Goal: Task Accomplishment & Management: Manage account settings

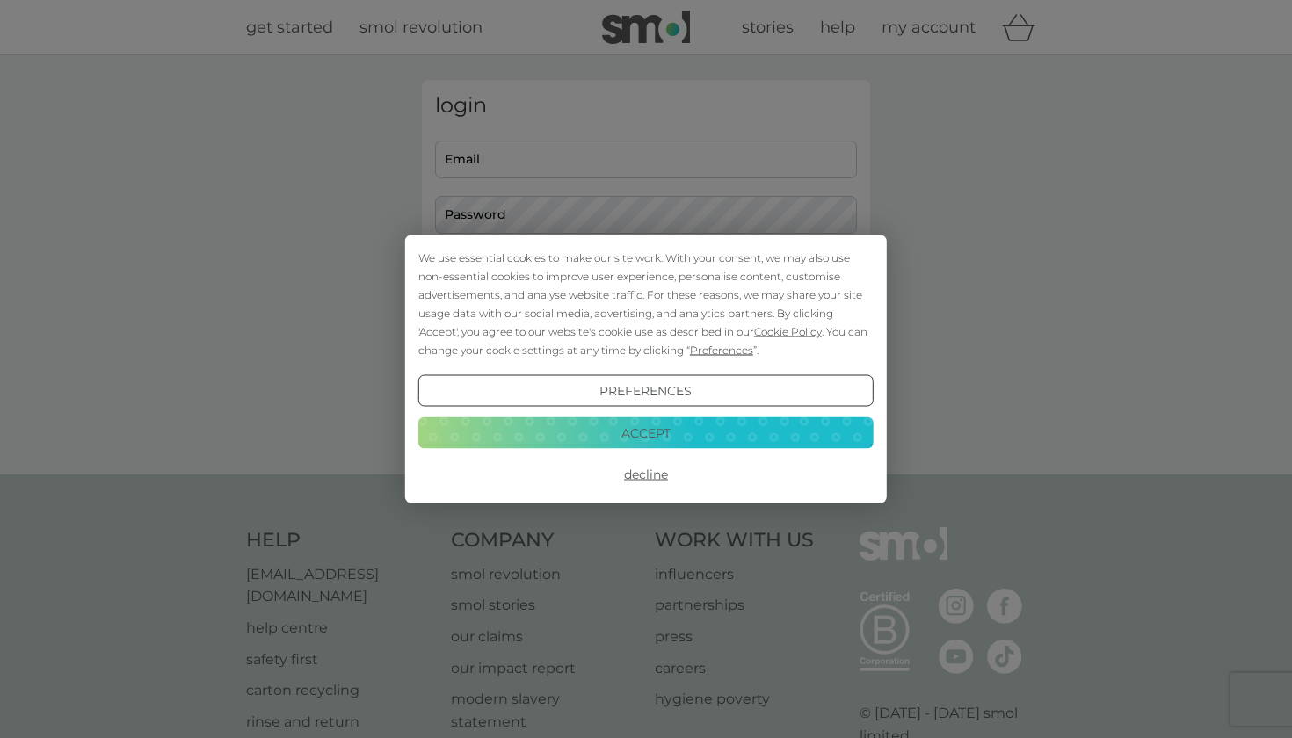
click at [656, 147] on div "We use essential cookies to make our site work. With your consent, we may also …" at bounding box center [646, 369] width 1292 height 738
click at [688, 438] on button "Accept" at bounding box center [645, 432] width 455 height 32
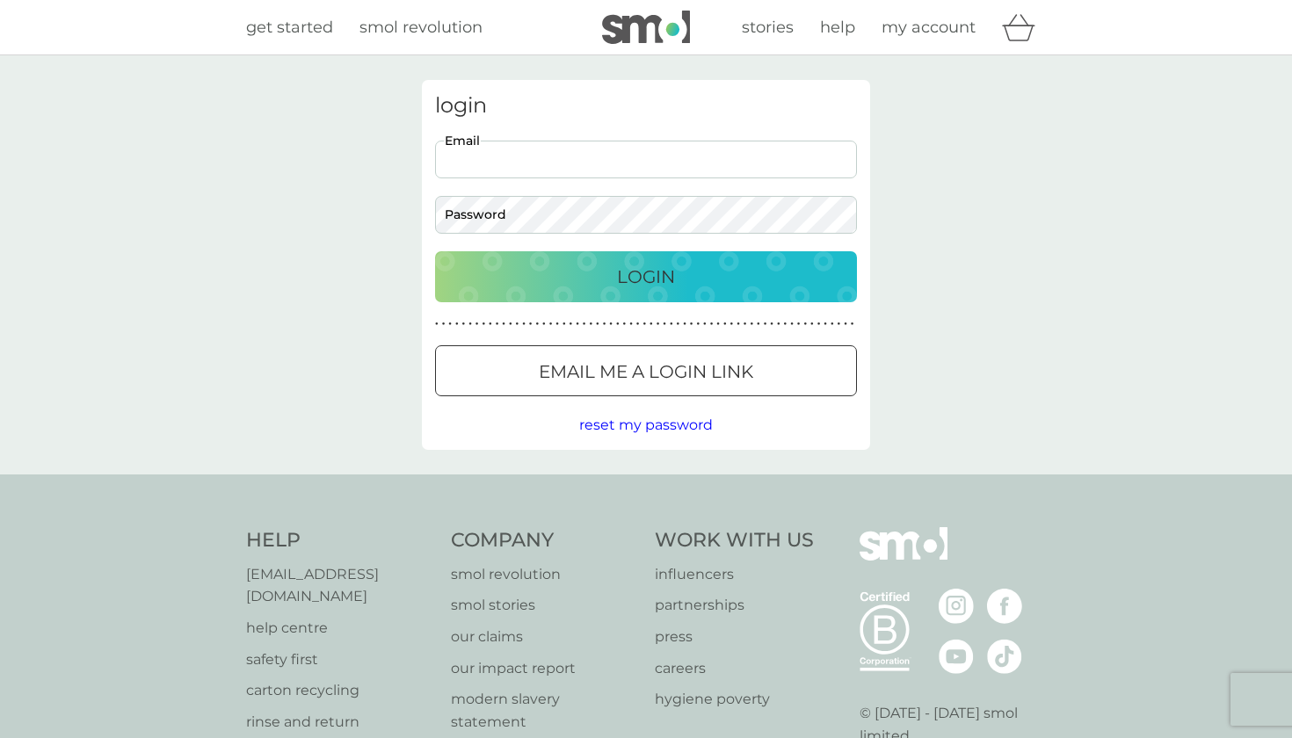
type input "liavipond@gmail.com"
click at [646, 276] on button "Login" at bounding box center [646, 276] width 422 height 51
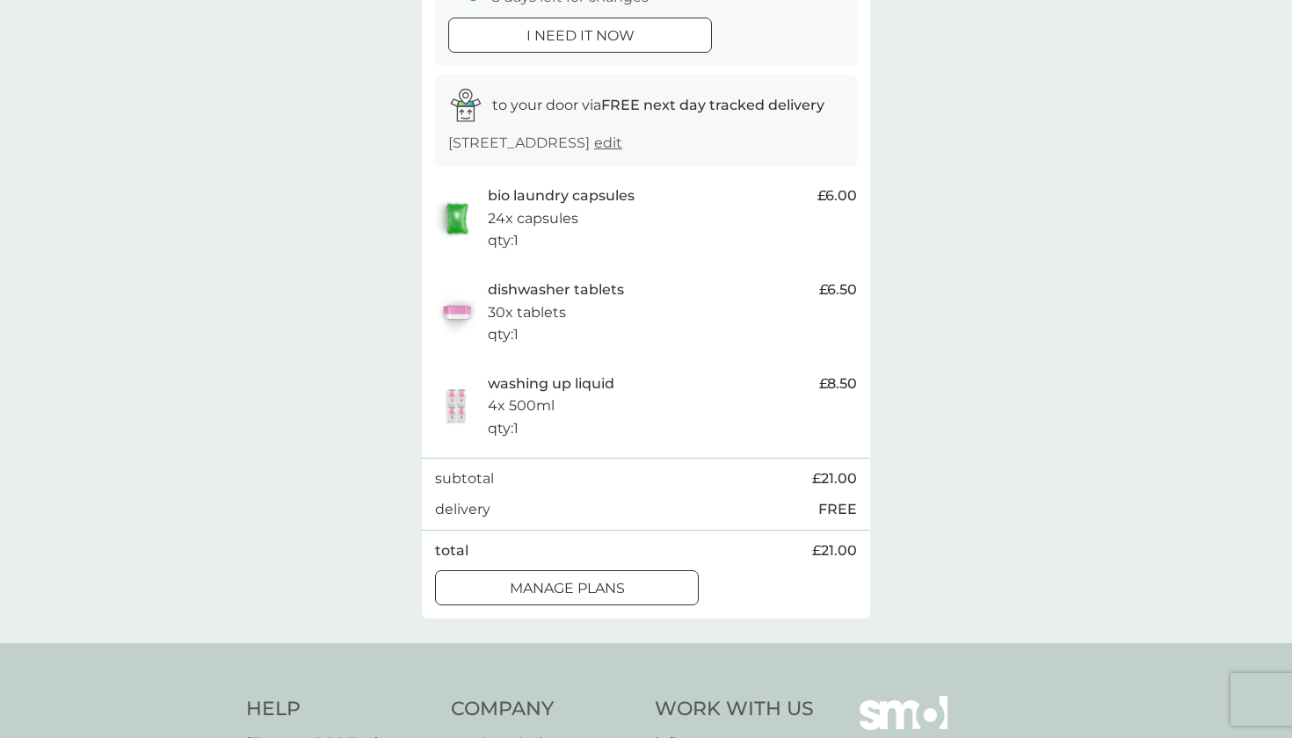
scroll to position [257, 0]
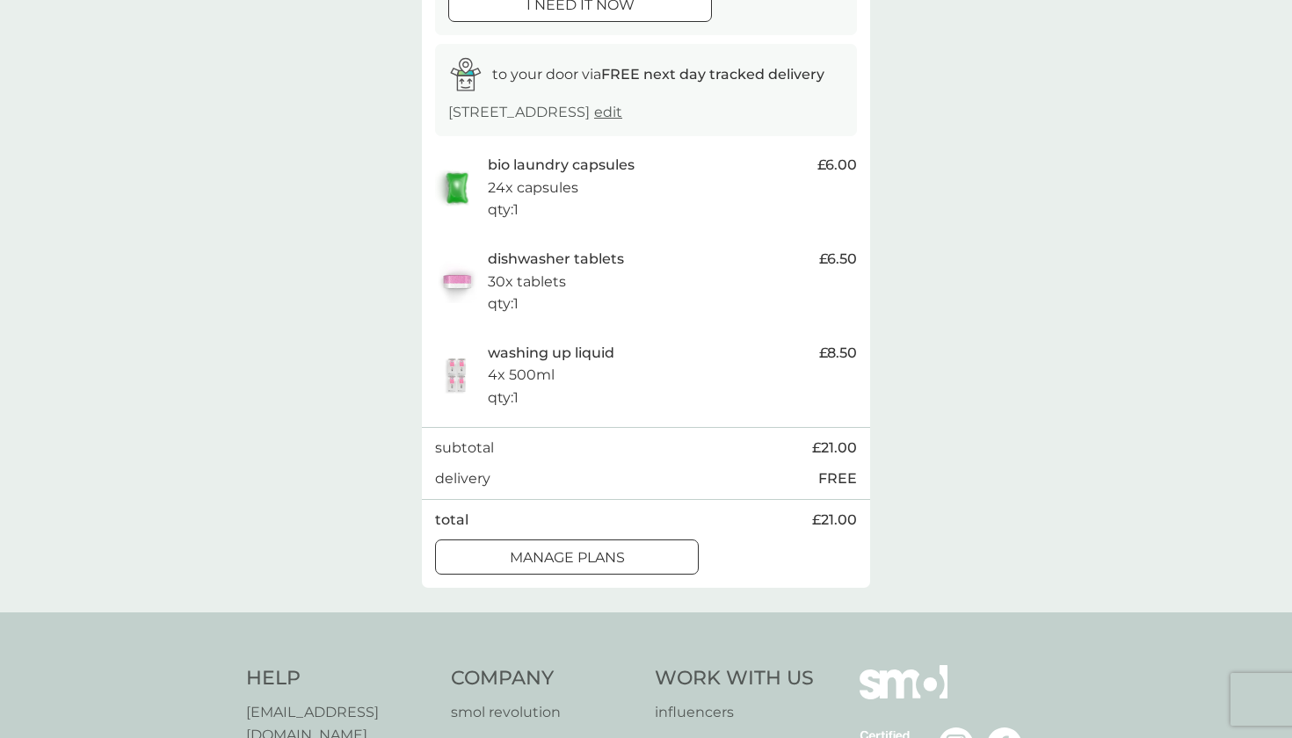
click at [645, 547] on div "manage plans" at bounding box center [567, 558] width 262 height 23
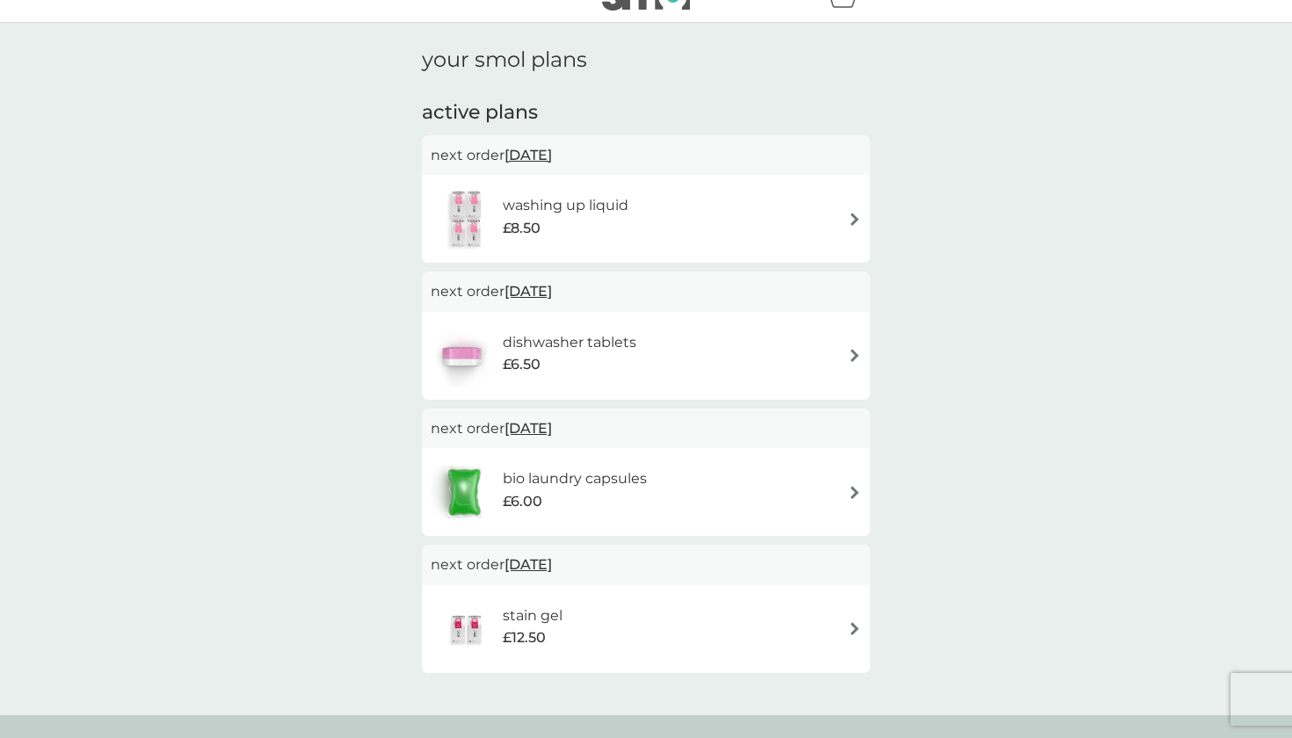
scroll to position [44, 0]
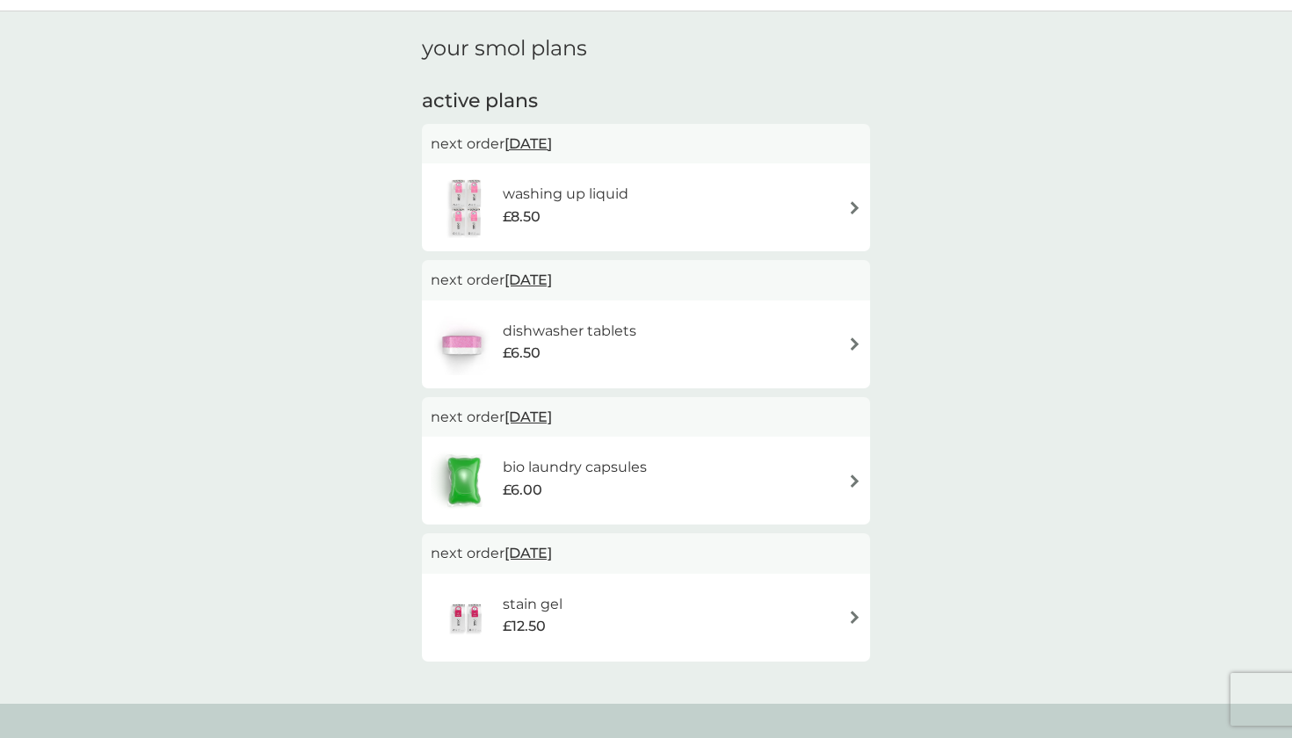
click at [857, 197] on div "washing up liquid £8.50" at bounding box center [646, 208] width 431 height 62
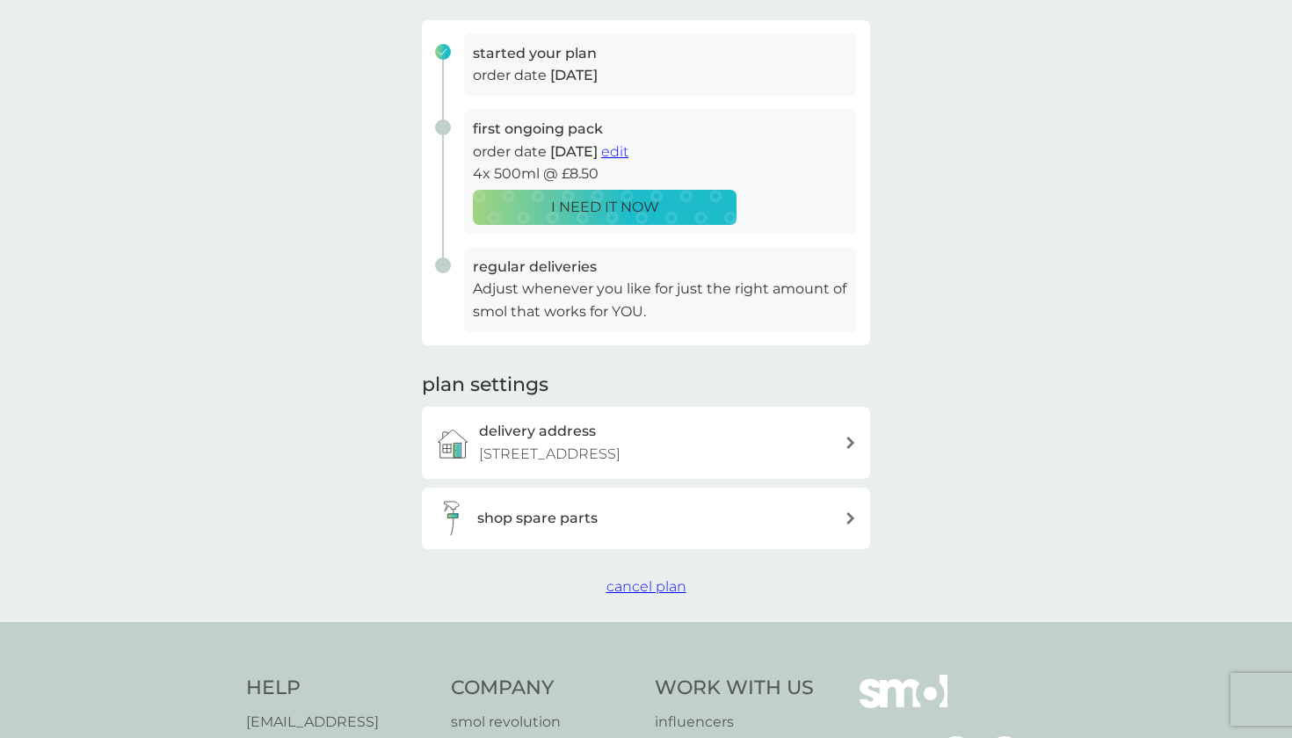
scroll to position [258, 0]
click at [671, 579] on span "cancel plan" at bounding box center [646, 587] width 80 height 17
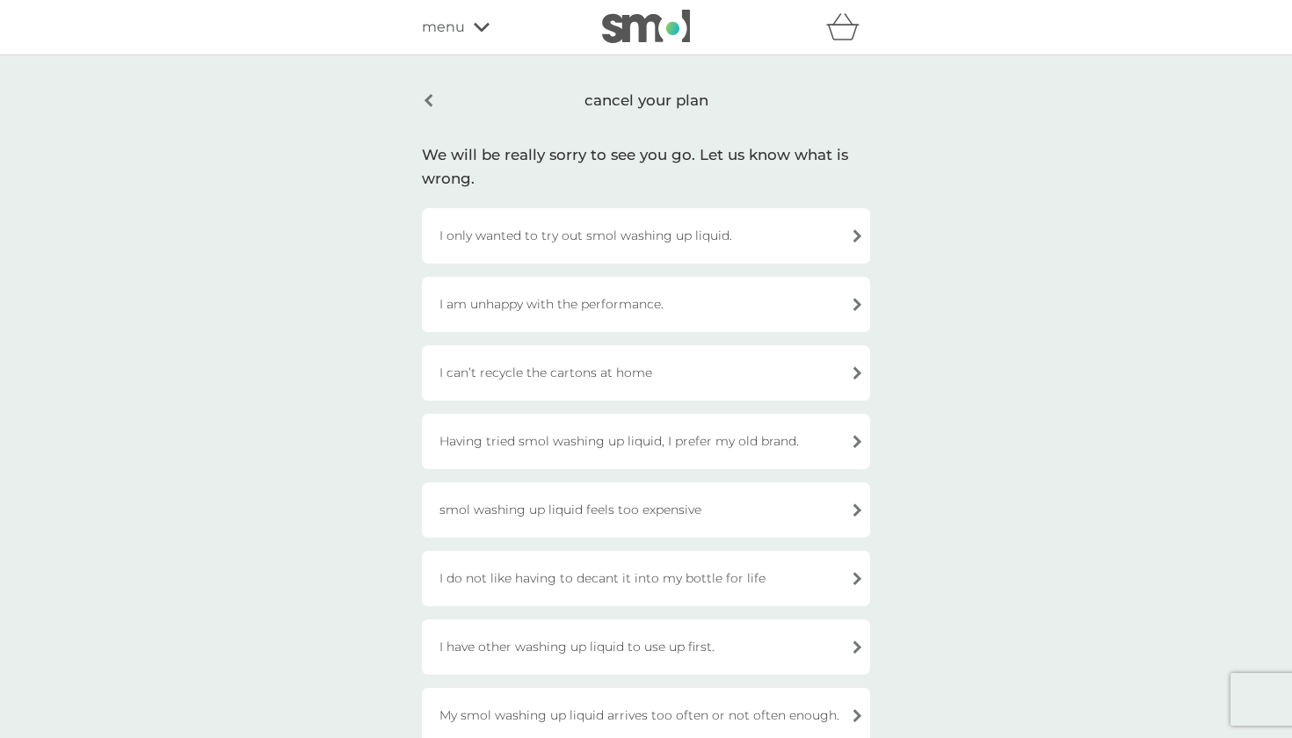
click at [830, 225] on div "I only wanted to try out smol washing up liquid." at bounding box center [646, 235] width 448 height 55
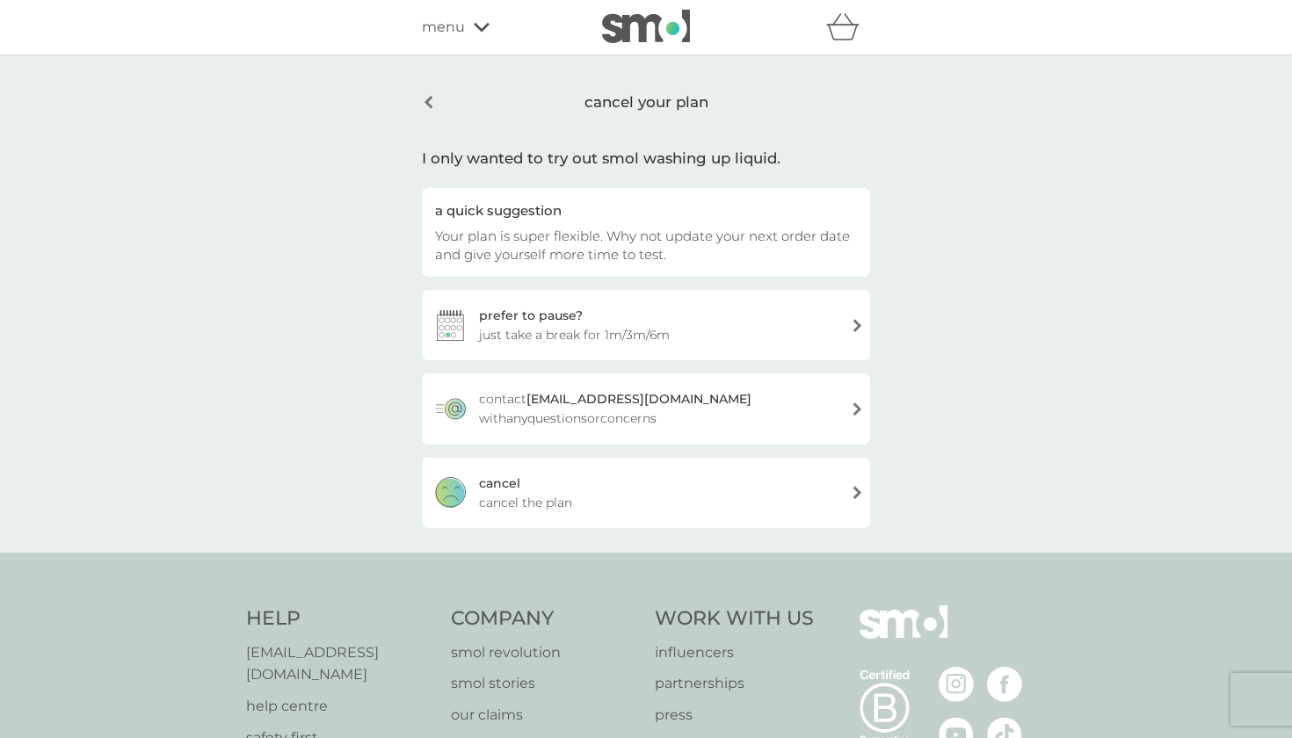
click at [778, 493] on div "[PERSON_NAME] the plan" at bounding box center [646, 493] width 448 height 70
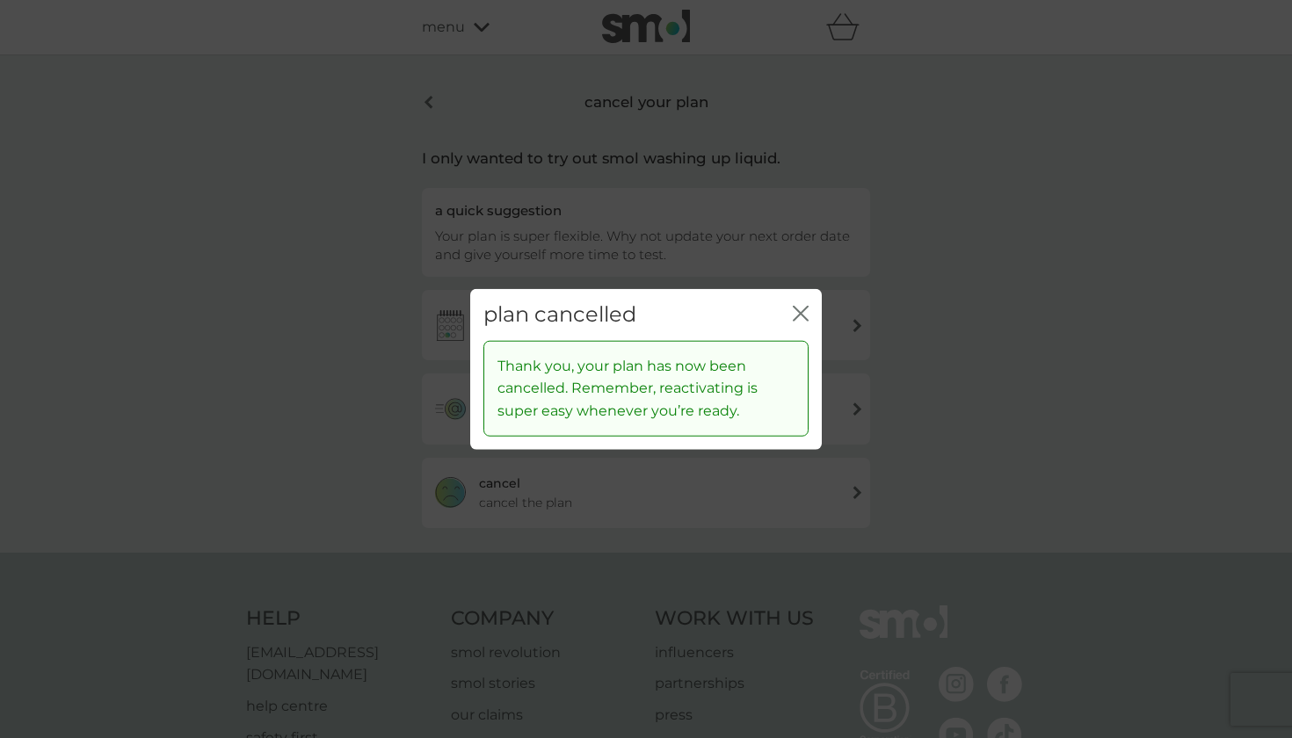
click at [800, 304] on div "close" at bounding box center [801, 314] width 16 height 25
click at [802, 316] on icon "close" at bounding box center [803, 314] width 7 height 14
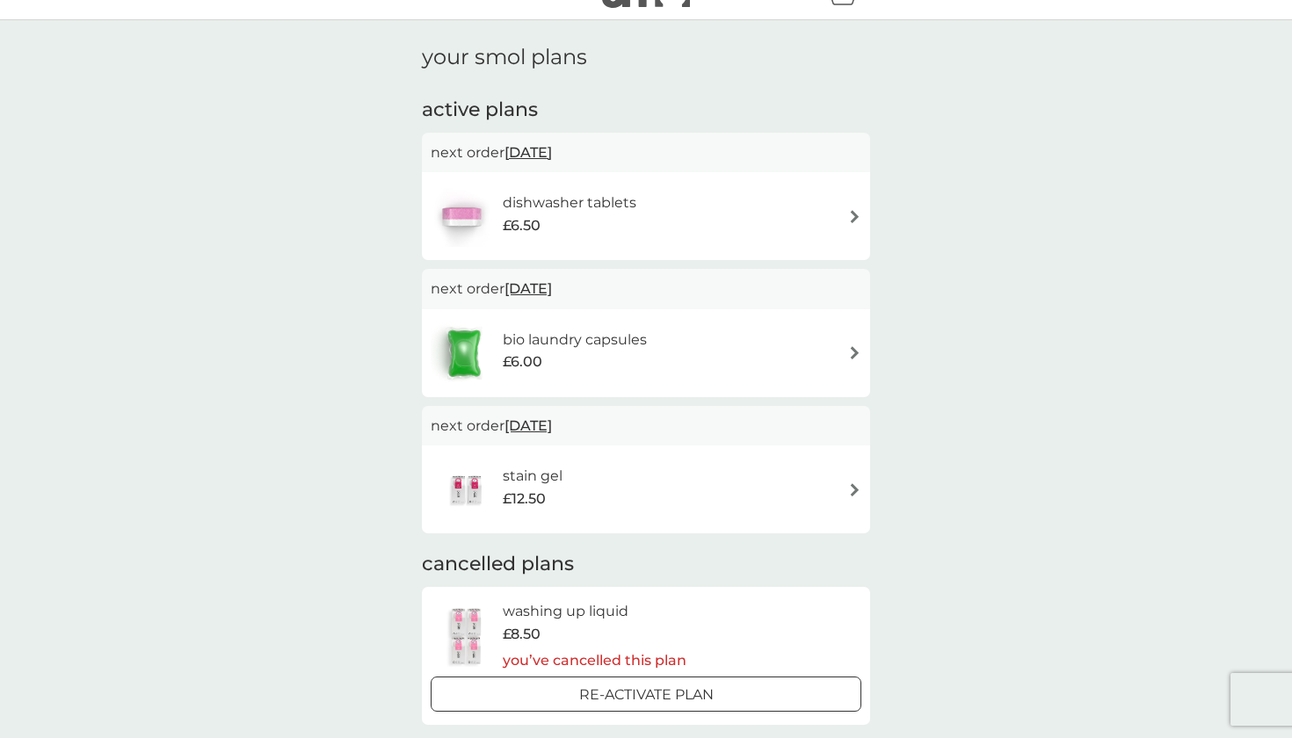
scroll to position [46, 0]
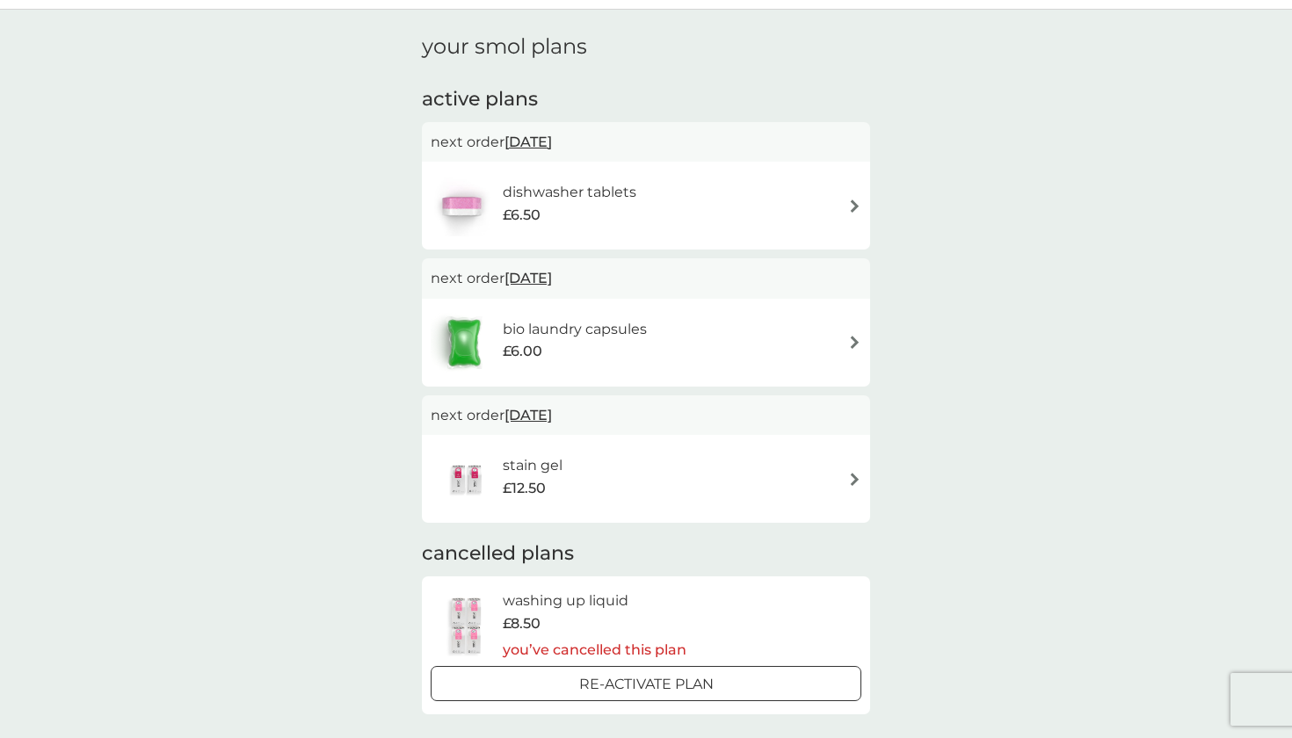
click at [841, 188] on div "dishwasher tablets £6.50" at bounding box center [646, 206] width 431 height 62
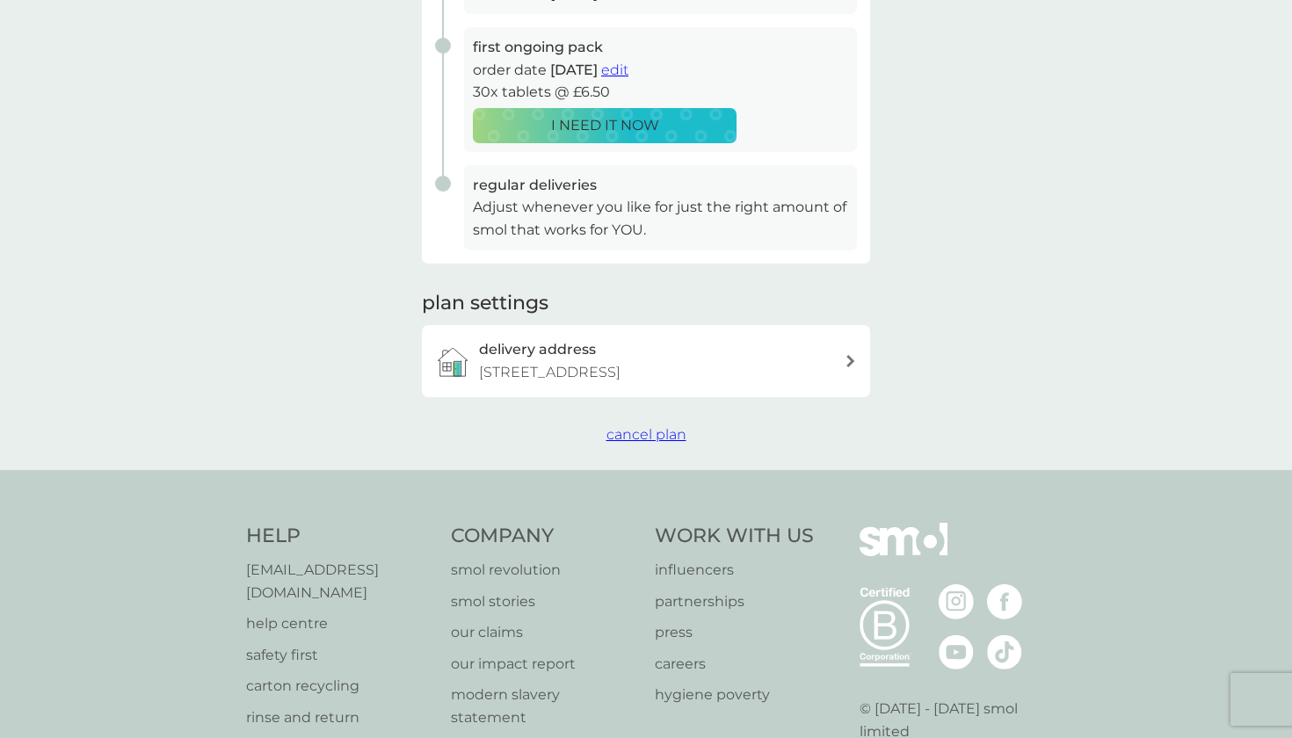
scroll to position [352, 0]
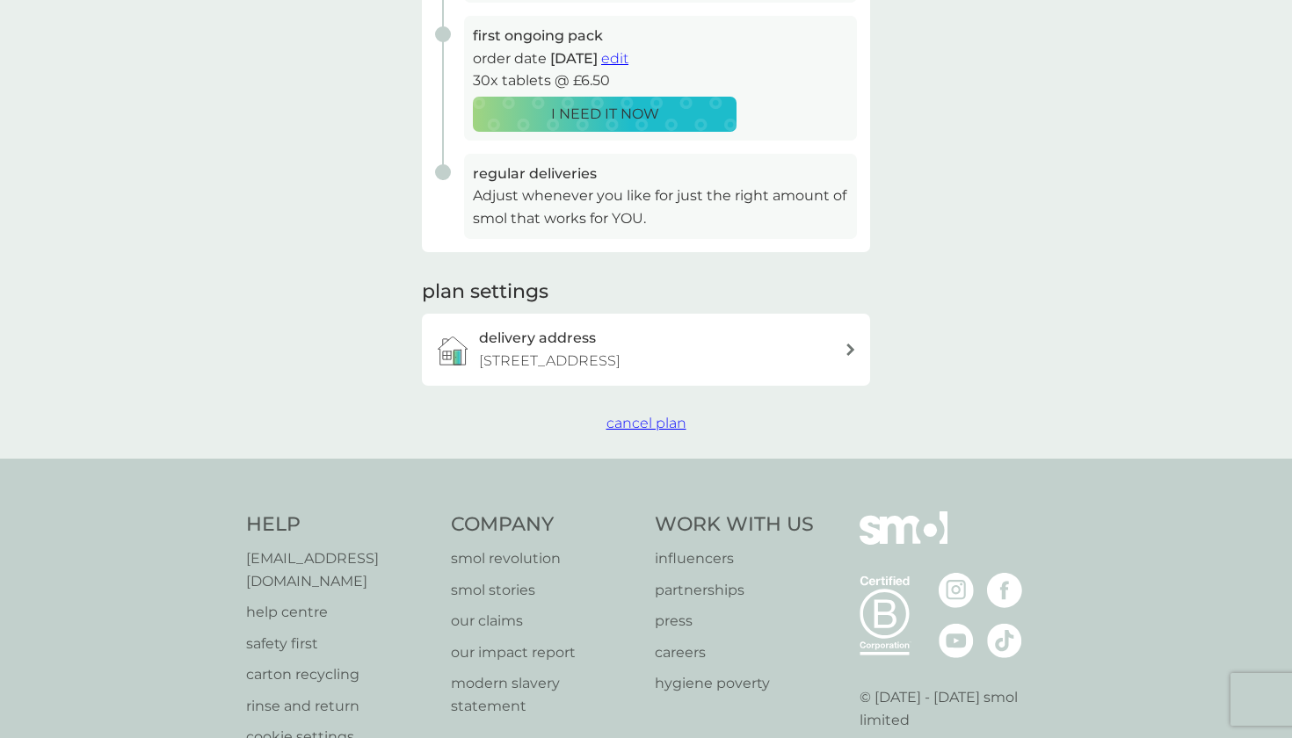
click at [654, 419] on span "cancel plan" at bounding box center [646, 423] width 80 height 17
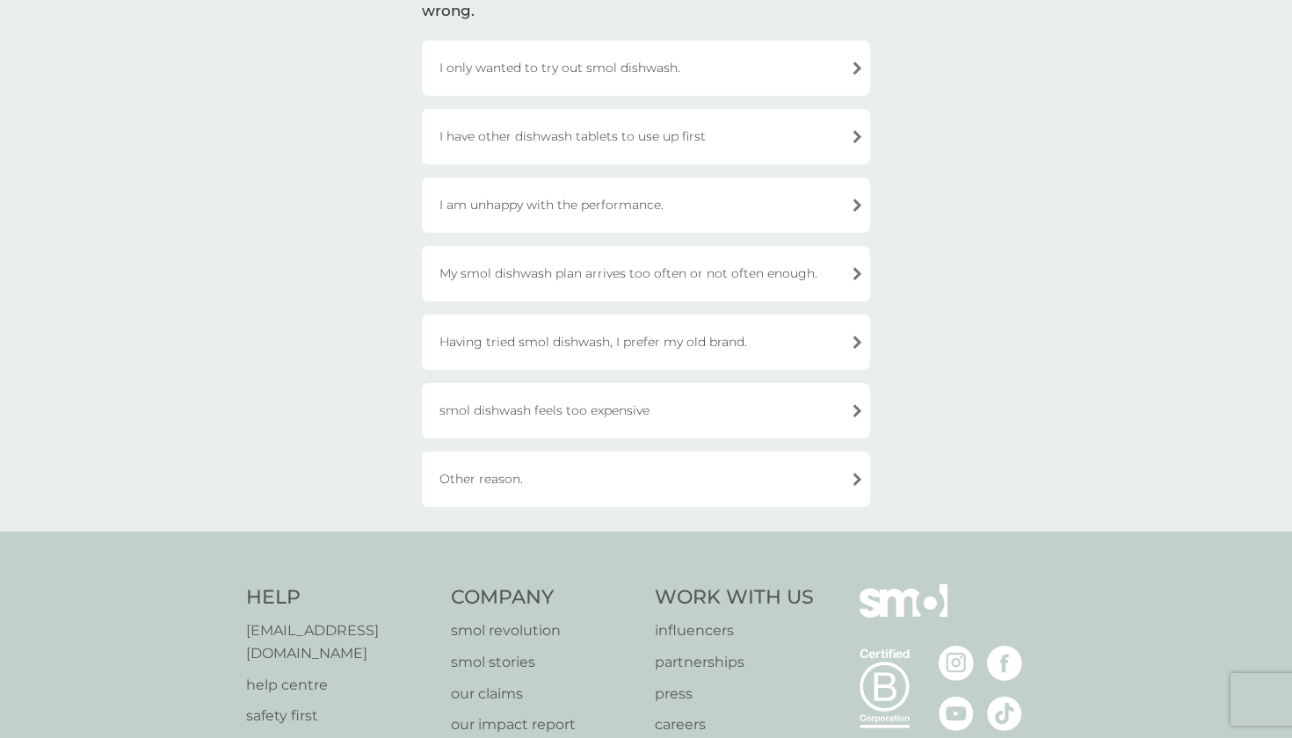
scroll to position [168, 0]
click at [659, 72] on div "I only wanted to try out smol dishwash." at bounding box center [646, 67] width 448 height 55
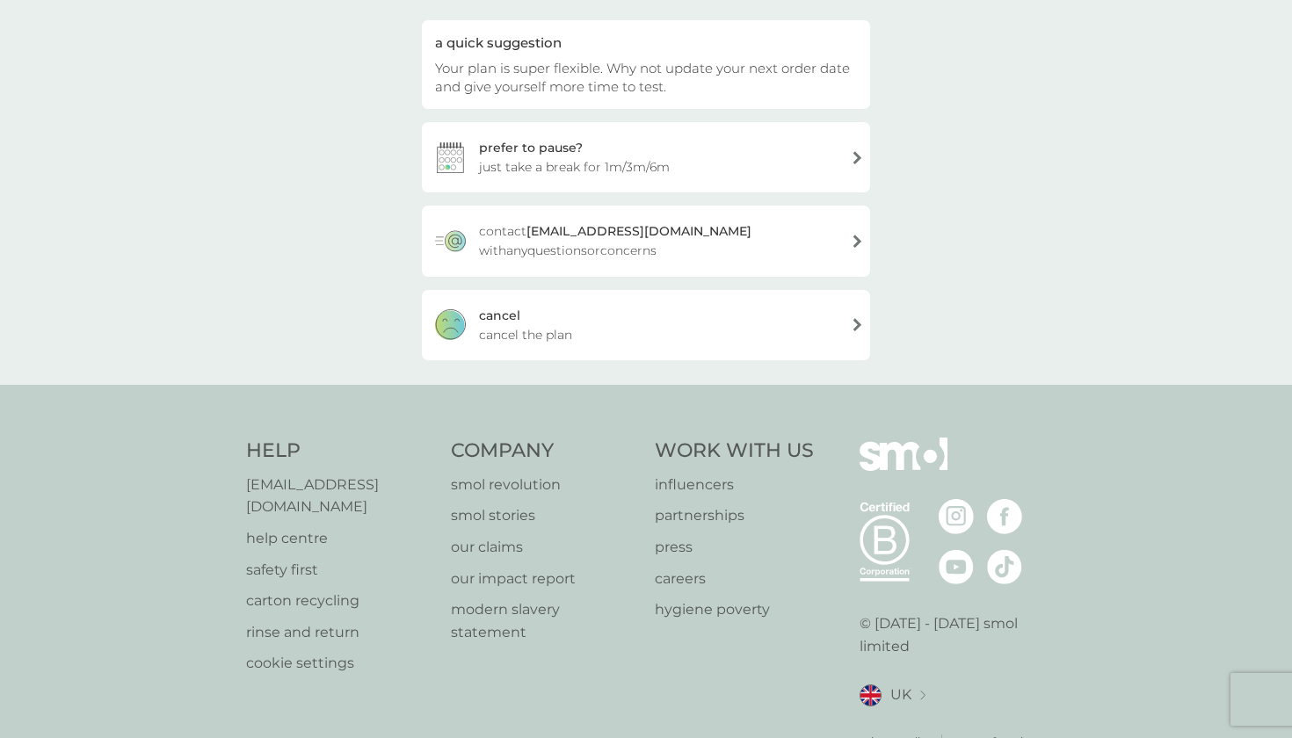
click at [684, 292] on div "cancel cancel the plan" at bounding box center [646, 325] width 448 height 70
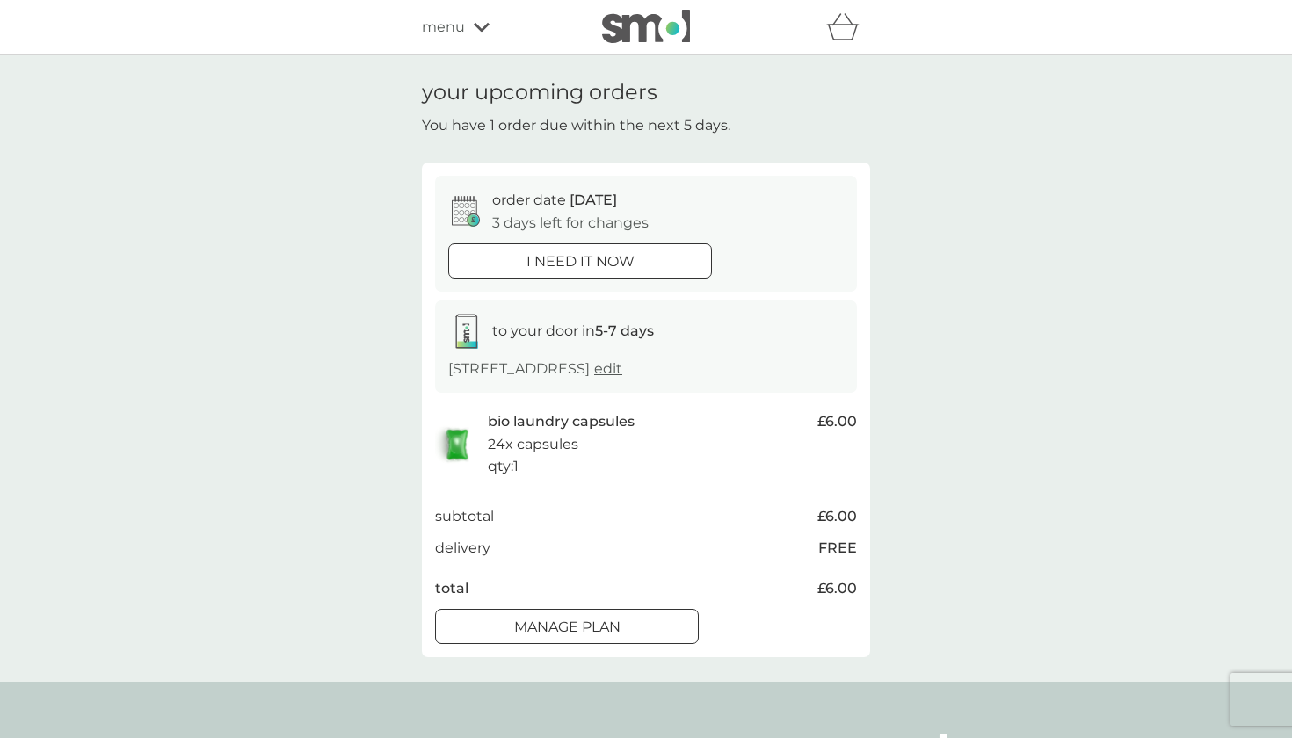
drag, startPoint x: 563, startPoint y: 261, endPoint x: 686, endPoint y: 596, distance: 356.6
click at [686, 596] on div "order date [DATE] 3 days left for changes i need it now to your door in 5-7 day…" at bounding box center [646, 410] width 448 height 494
click at [655, 616] on div "Manage plan" at bounding box center [567, 627] width 262 height 23
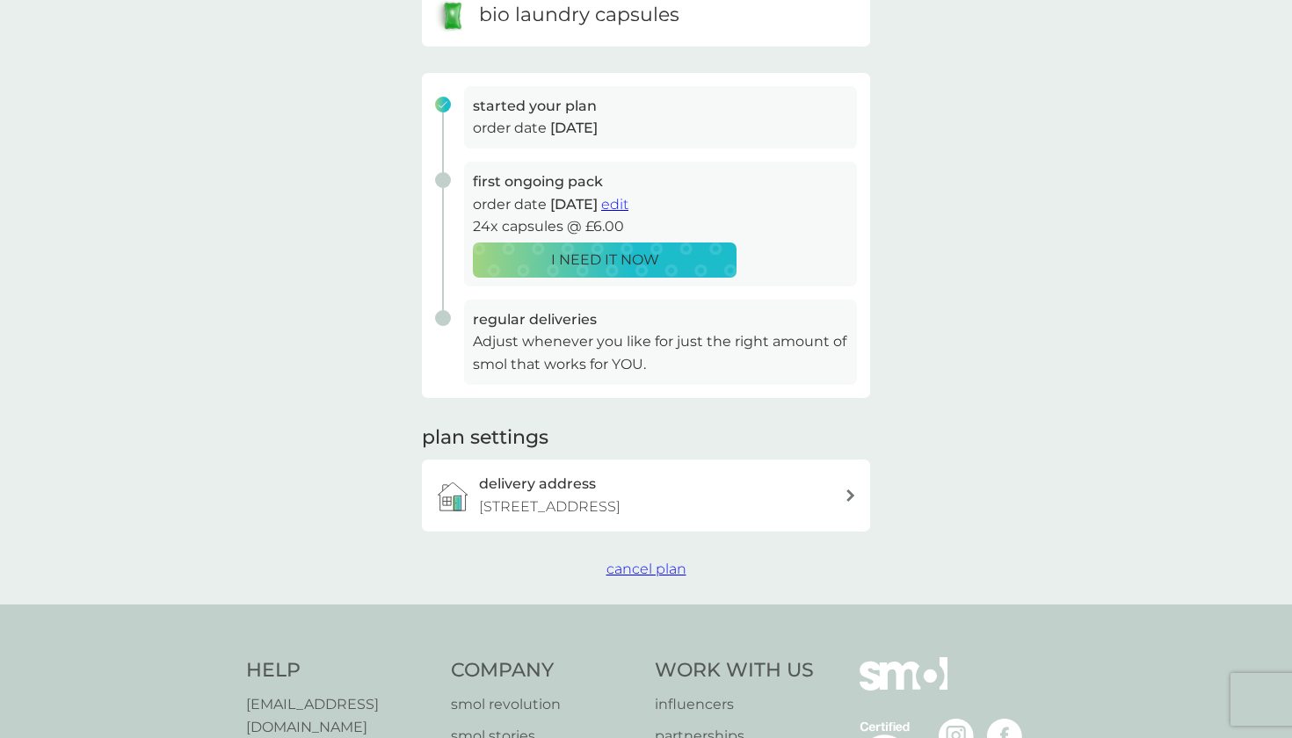
scroll to position [237, 0]
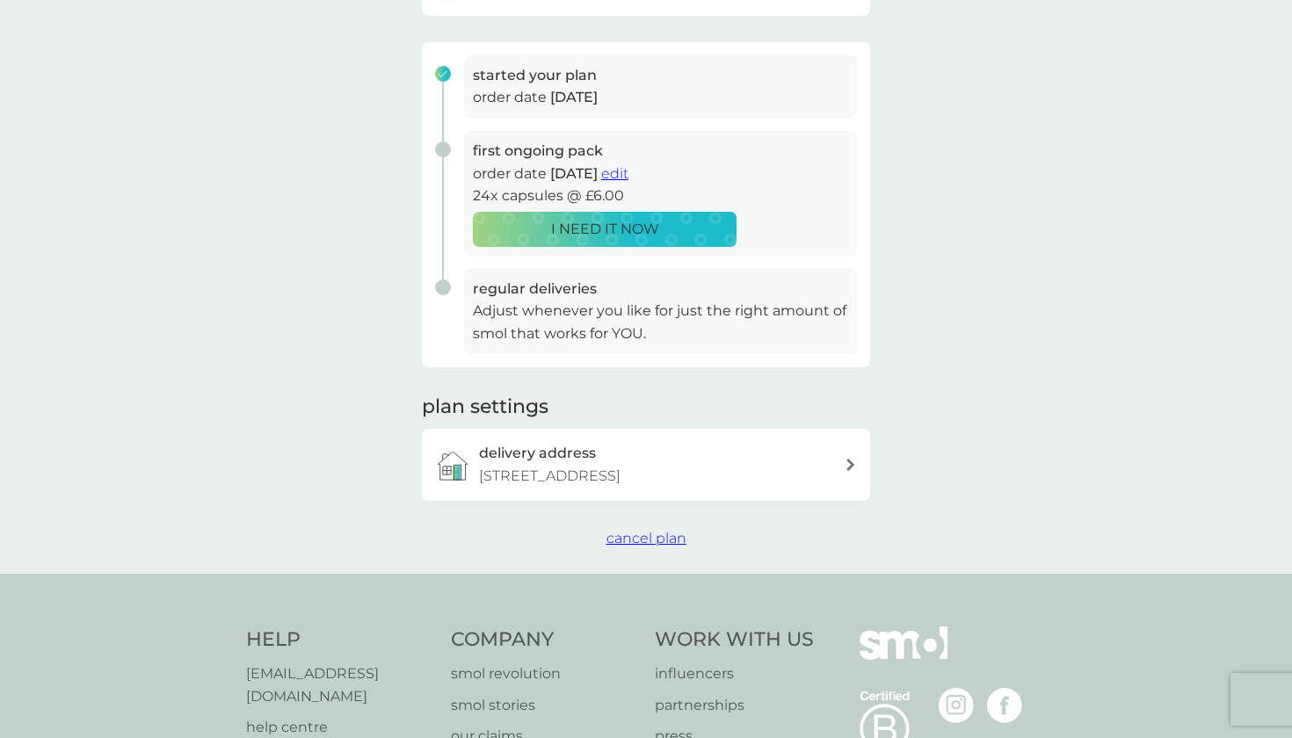
click at [662, 534] on span "cancel plan" at bounding box center [646, 538] width 80 height 17
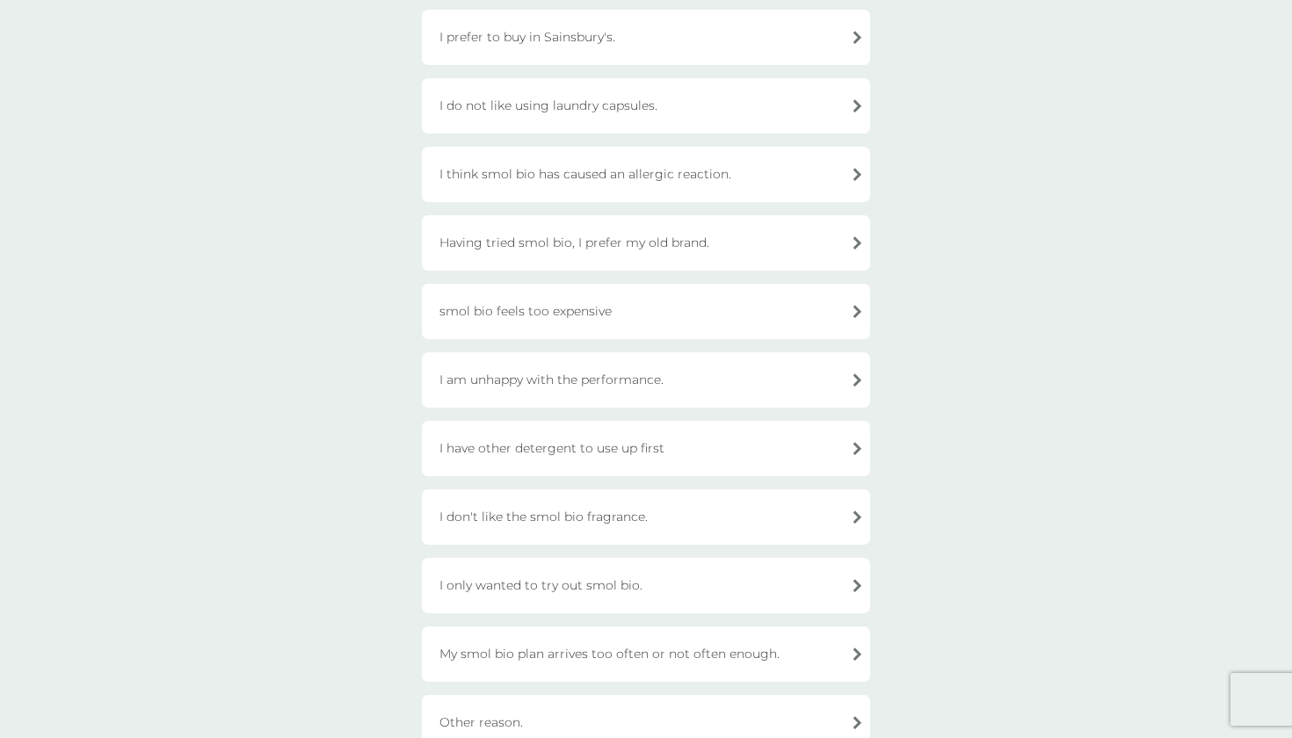
scroll to position [250, 0]
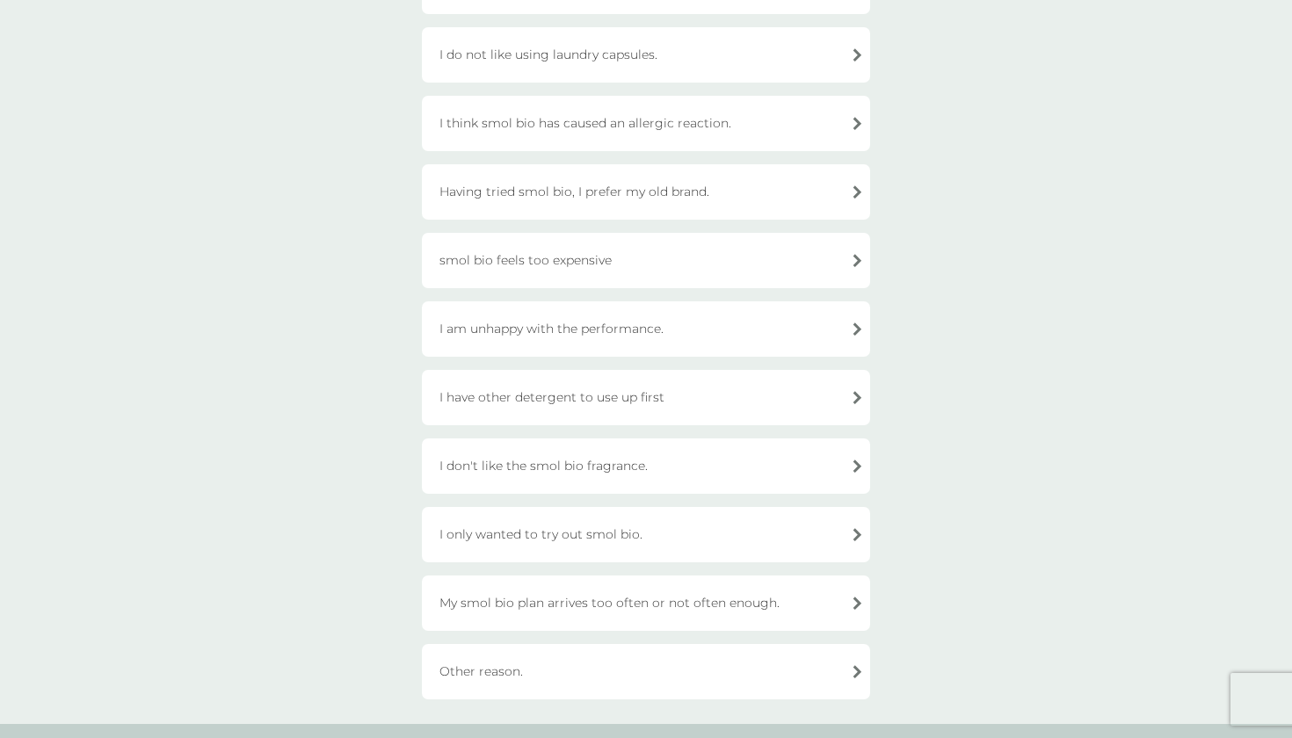
click at [660, 384] on div "I have other detergent to use up first" at bounding box center [646, 397] width 448 height 55
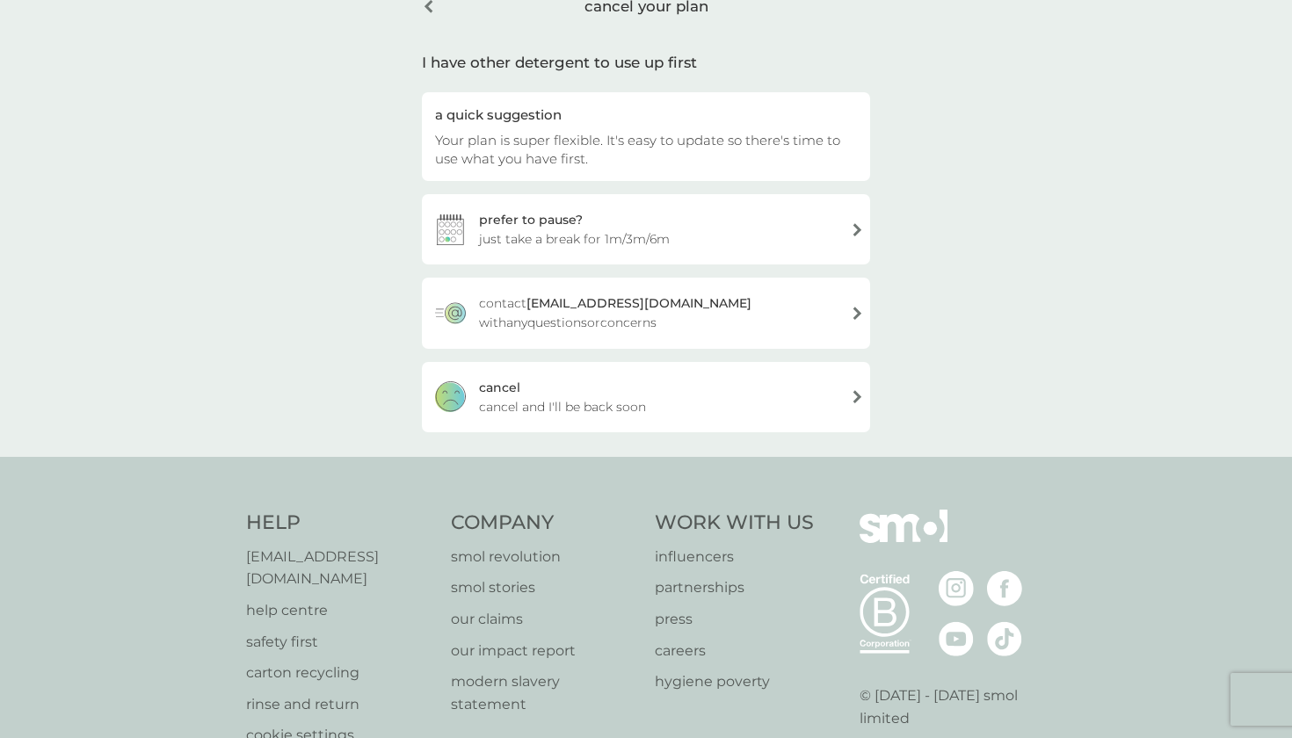
scroll to position [36, 0]
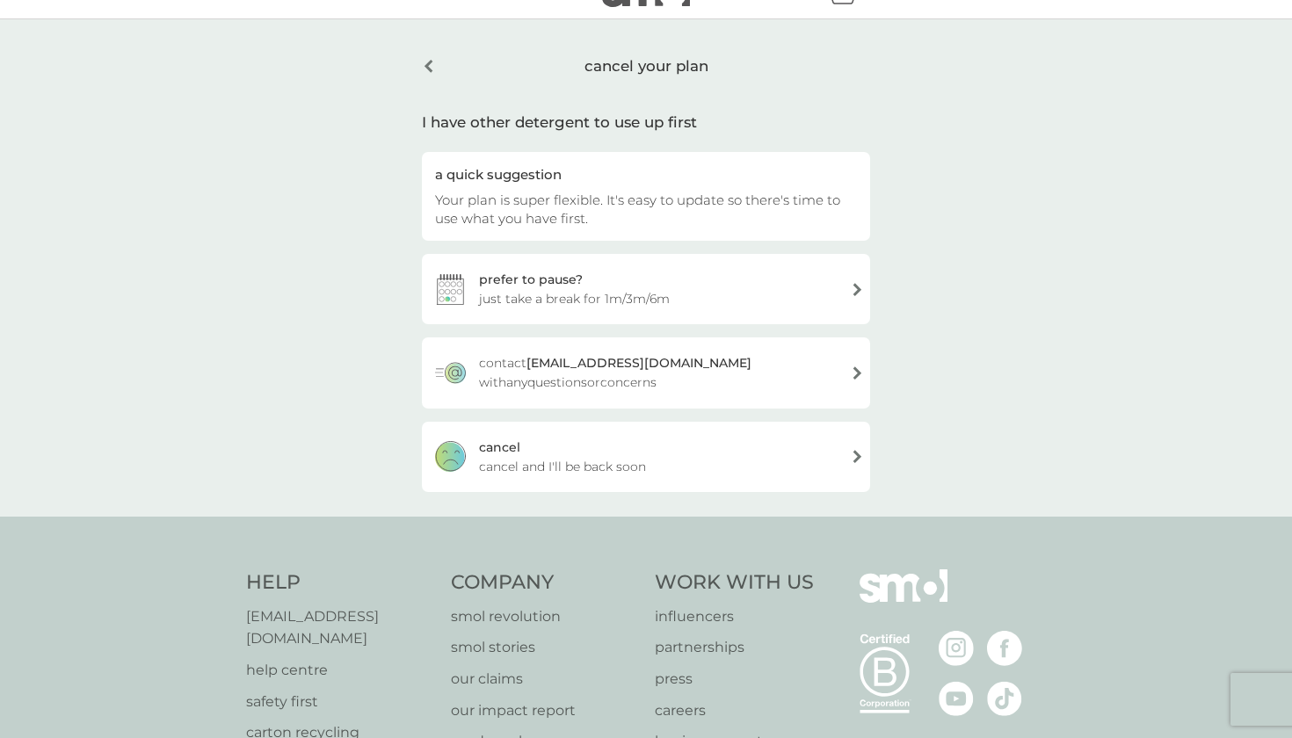
click at [662, 460] on div "[PERSON_NAME] and I'll be back soon" at bounding box center [646, 457] width 448 height 70
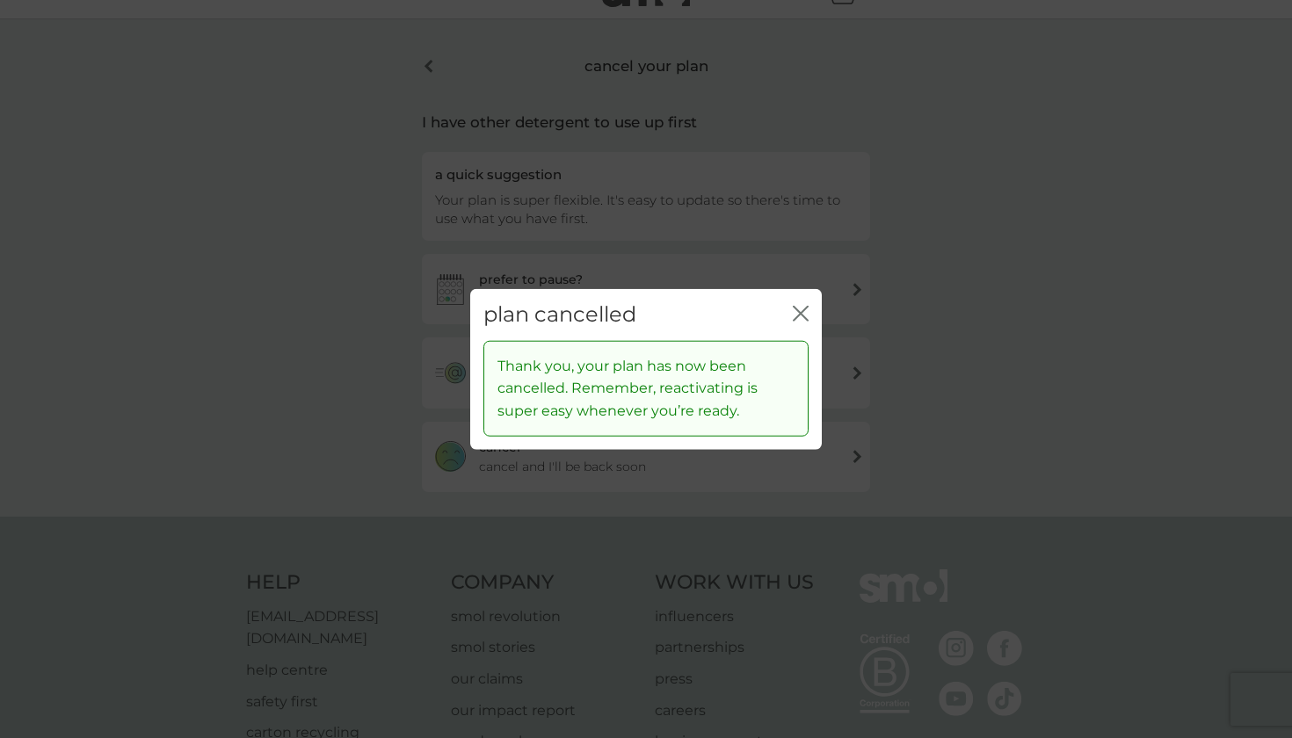
click at [796, 321] on icon "close" at bounding box center [801, 314] width 16 height 16
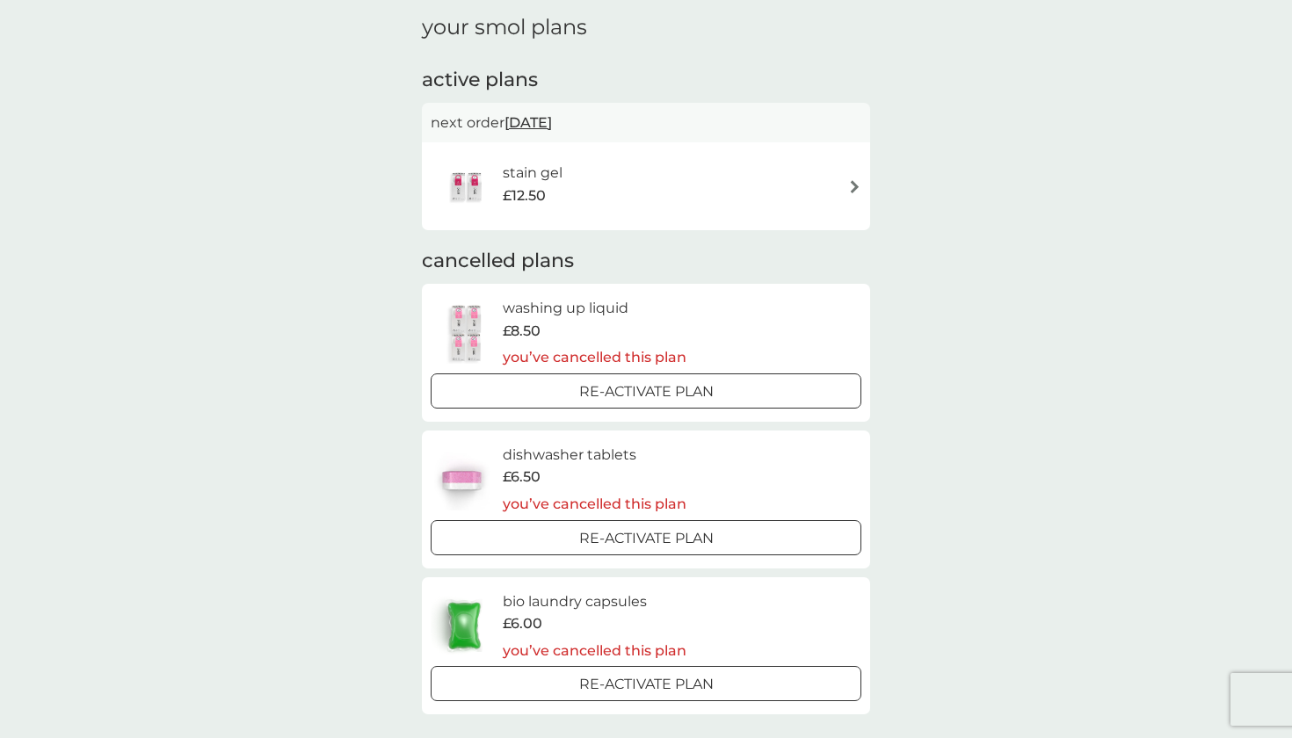
scroll to position [75, 0]
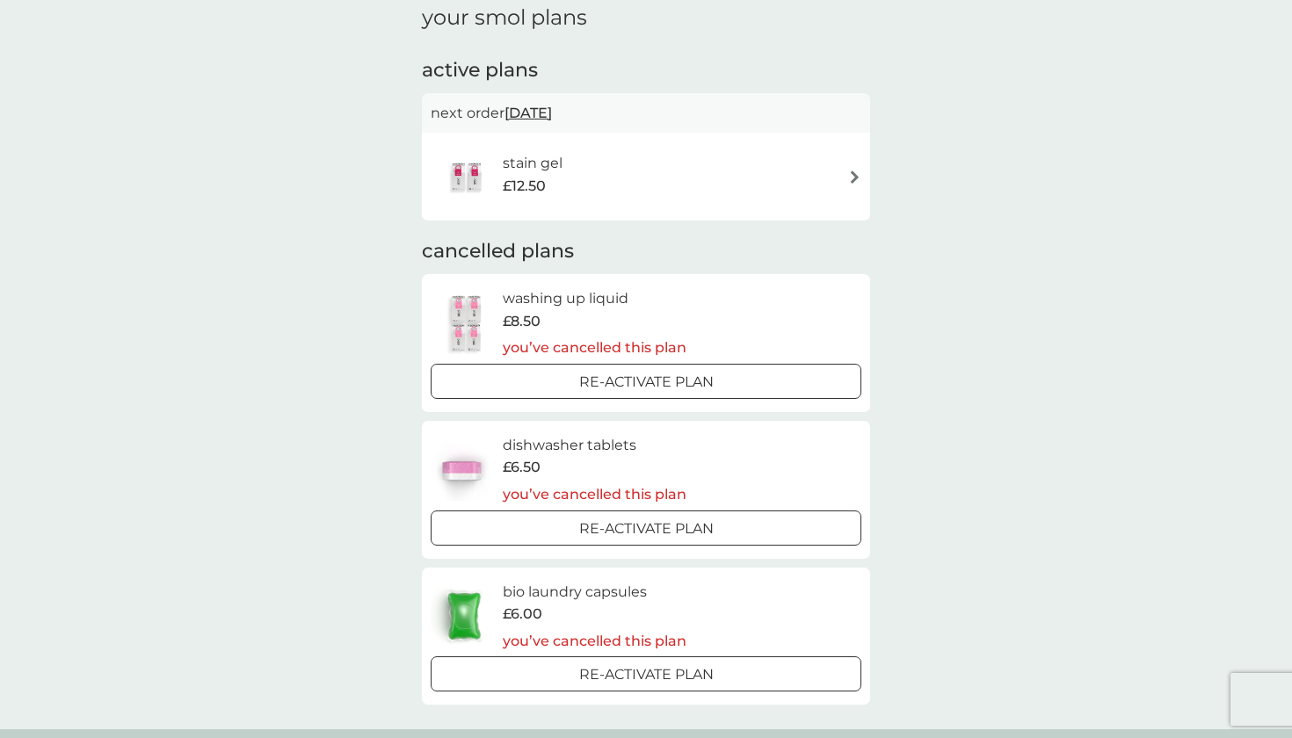
click at [623, 386] on div "Re-activate Plan" at bounding box center [646, 382] width 416 height 23
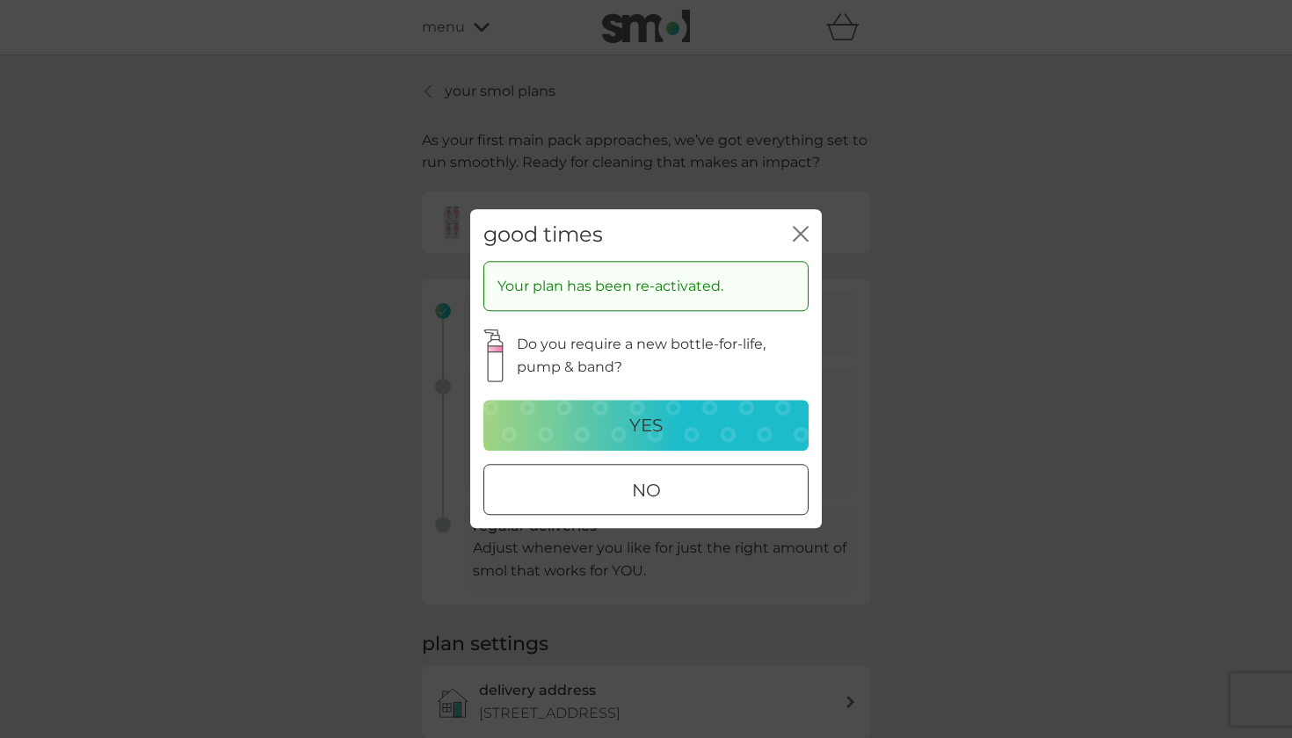
click at [688, 474] on button "no" at bounding box center [645, 490] width 325 height 51
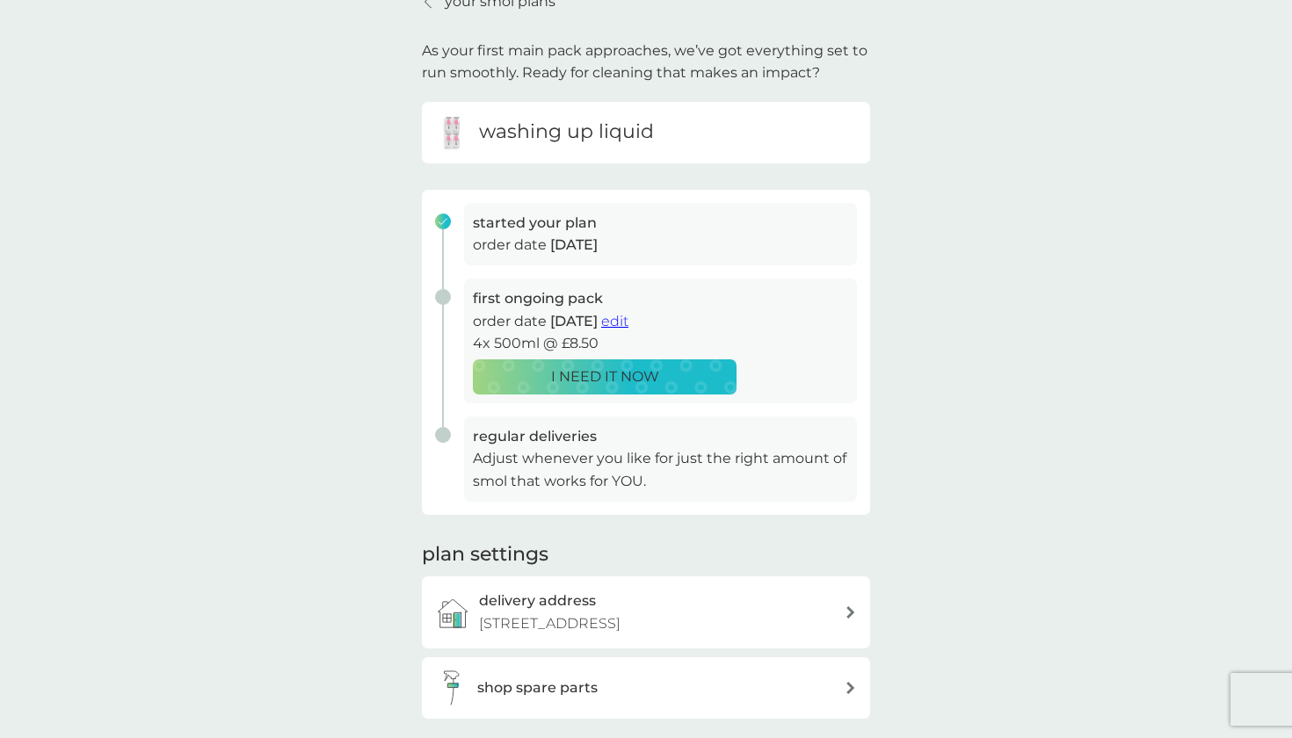
scroll to position [79, 0]
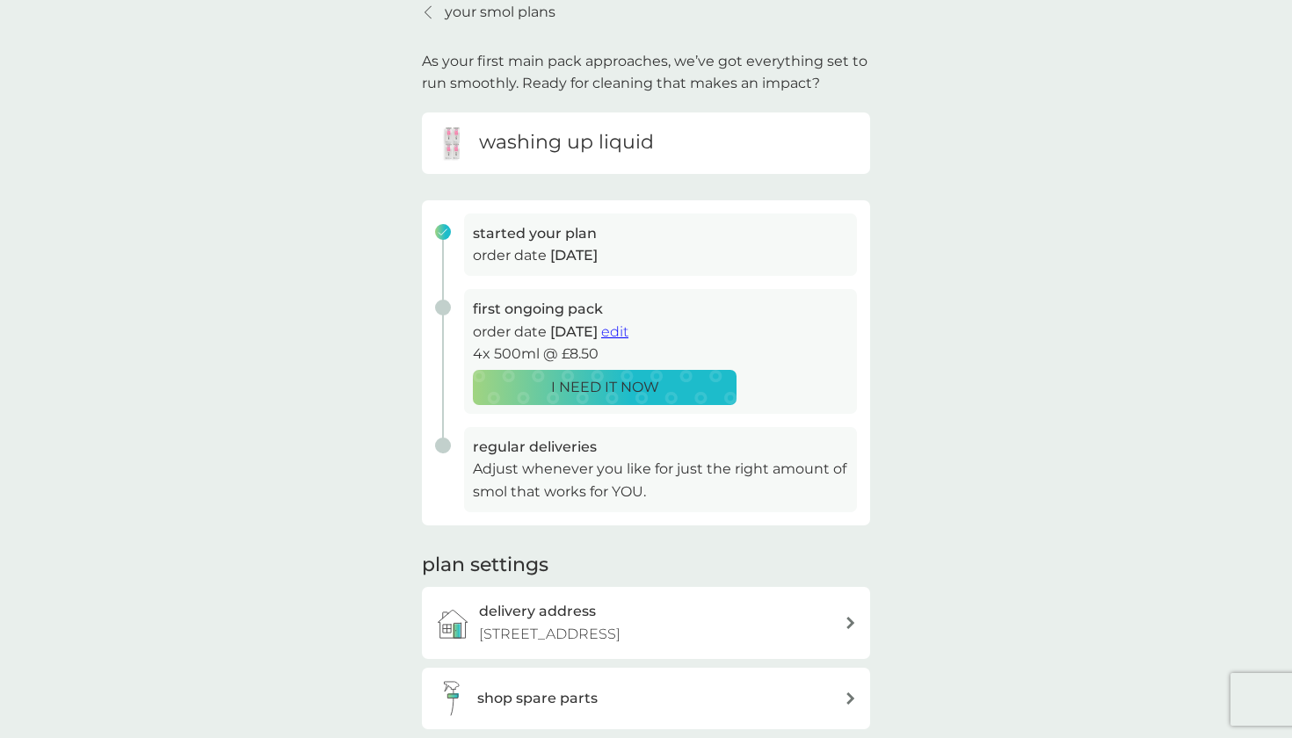
drag, startPoint x: 690, startPoint y: 485, endPoint x: 691, endPoint y: 496, distance: 10.6
click at [690, 487] on p "Adjust whenever you like for just the right amount of smol that works for YOU." at bounding box center [660, 480] width 375 height 45
click at [628, 323] on span "edit" at bounding box center [614, 331] width 27 height 17
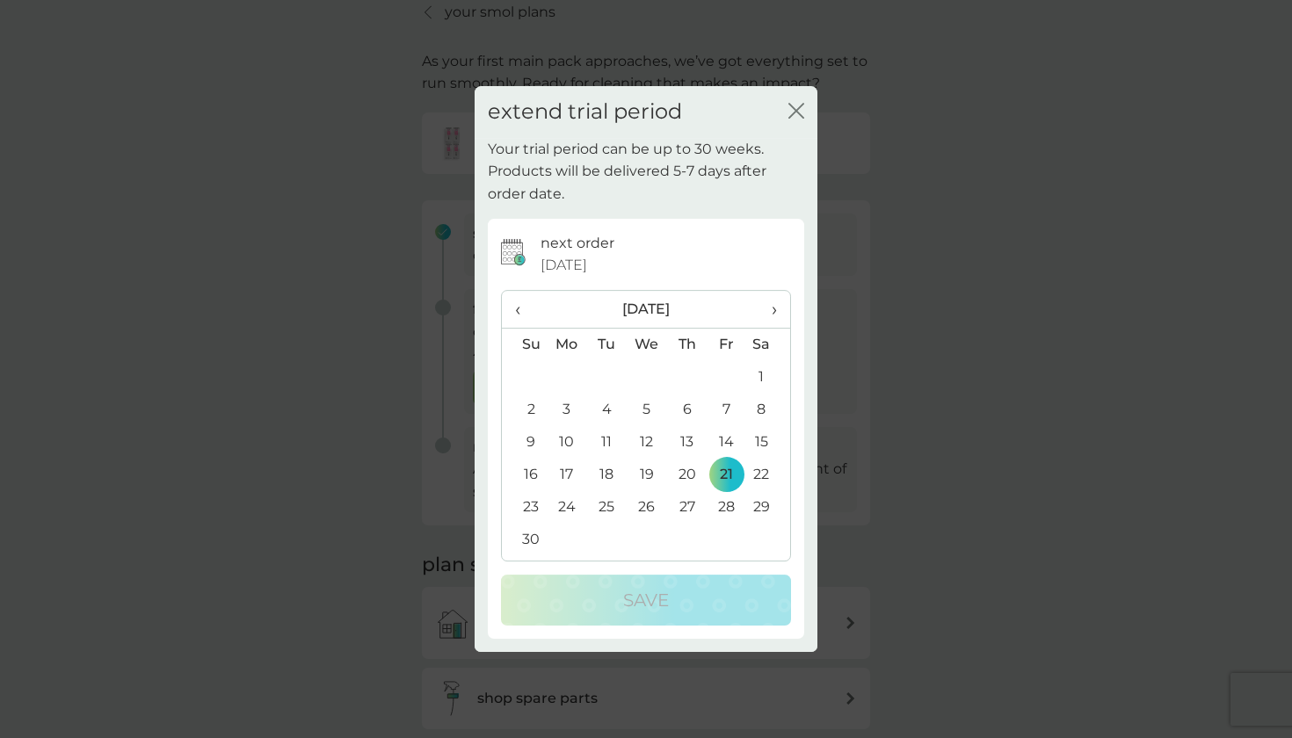
click at [506, 299] on th "‹" at bounding box center [524, 310] width 45 height 38
click at [510, 303] on th "‹" at bounding box center [524, 310] width 45 height 38
click at [770, 305] on span "›" at bounding box center [768, 309] width 18 height 37
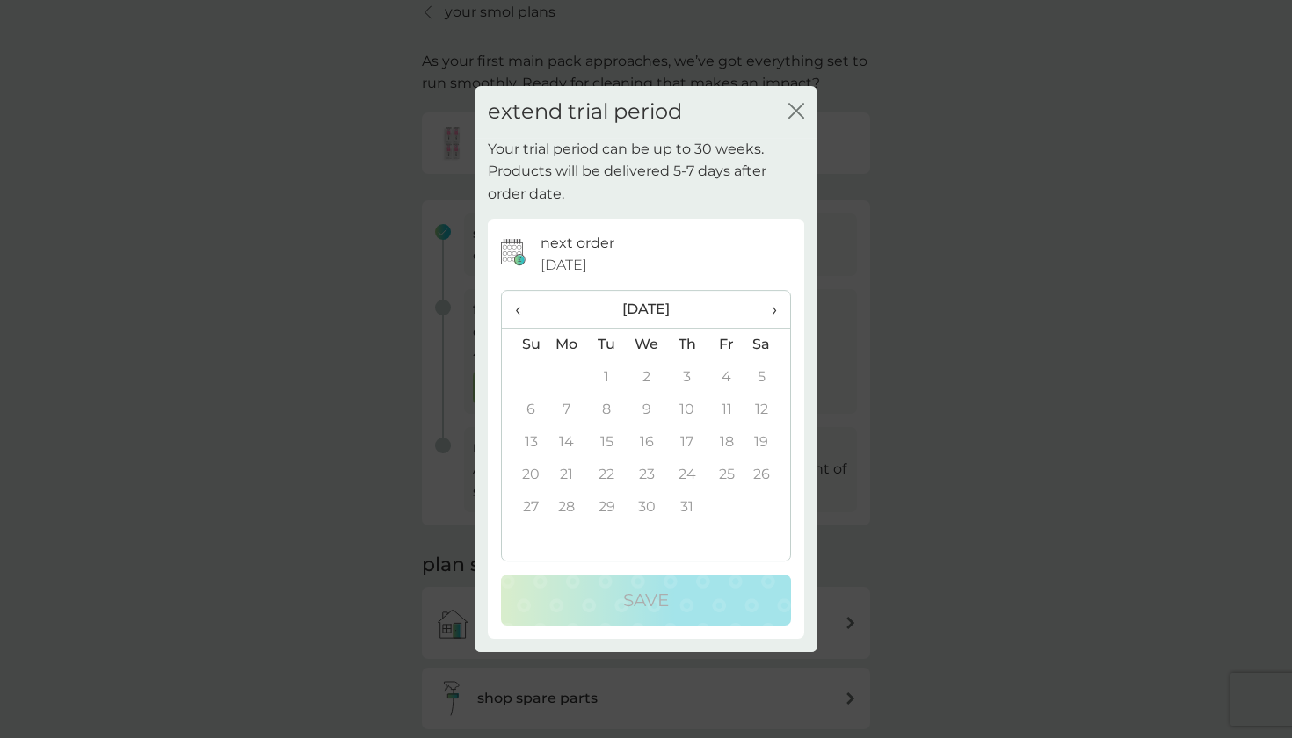
click at [770, 305] on span "›" at bounding box center [768, 309] width 18 height 37
click at [515, 310] on span "‹" at bounding box center [524, 309] width 18 height 37
click at [690, 445] on td "18" at bounding box center [687, 442] width 40 height 33
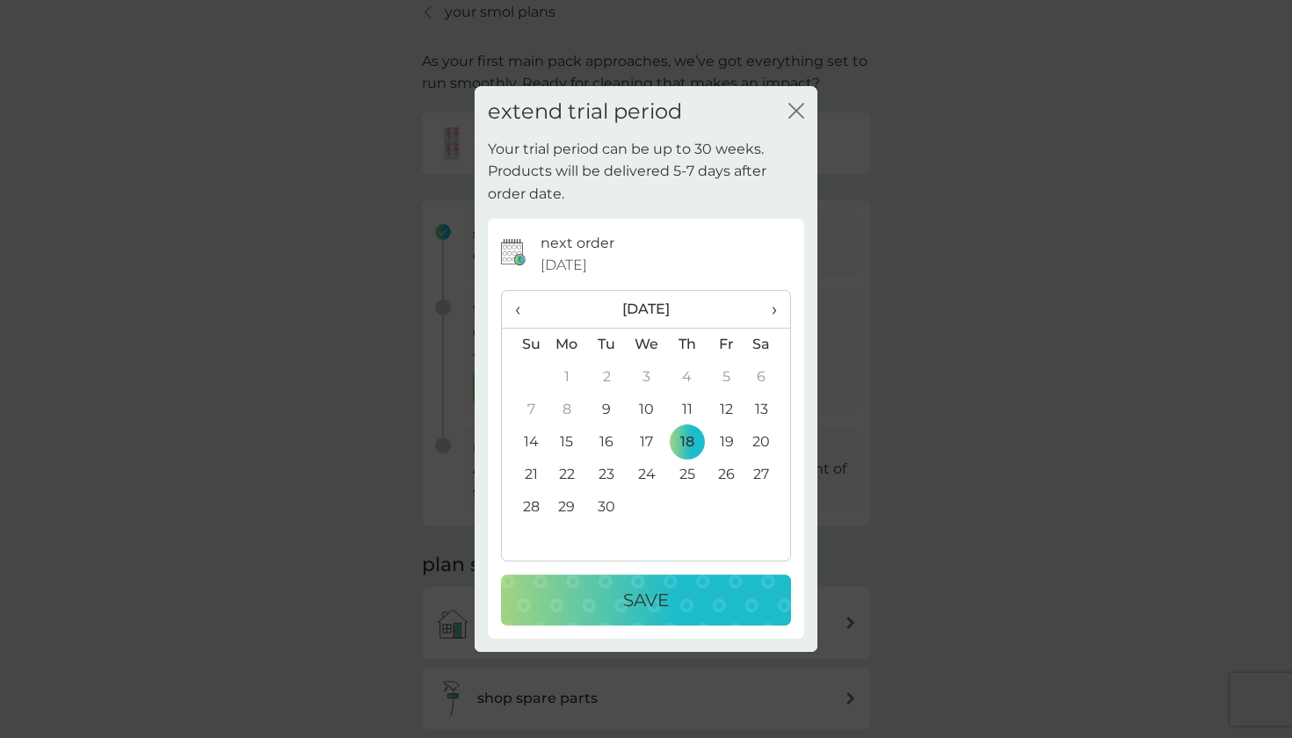
click at [676, 626] on div "next order [DATE] ‹ [DATE] › Su Mo Tu We Th Fr Sa 31 1 2 3 4 5 6 7 8 9 10 11 12…" at bounding box center [646, 429] width 316 height 420
click at [656, 600] on p "Save" at bounding box center [646, 600] width 46 height 28
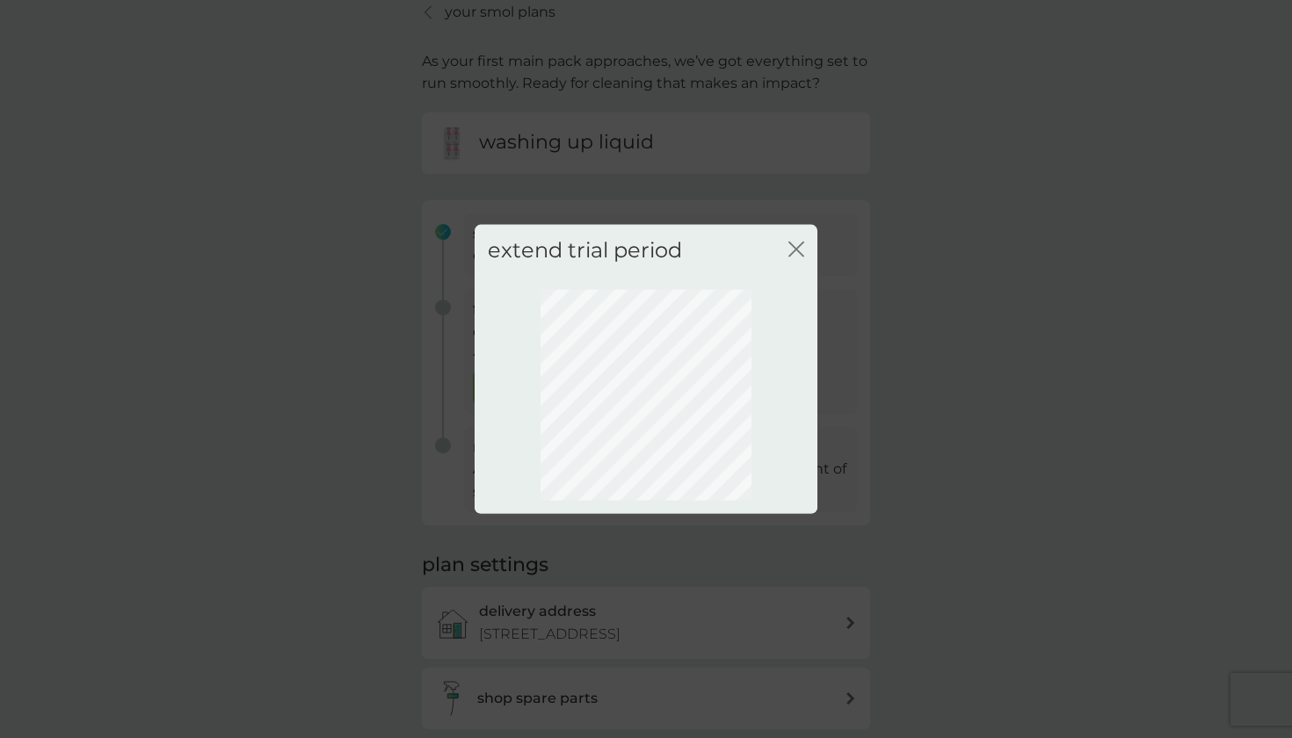
click at [651, 514] on div "extend trial period close" at bounding box center [646, 369] width 1292 height 738
click at [795, 246] on icon "close" at bounding box center [796, 250] width 16 height 16
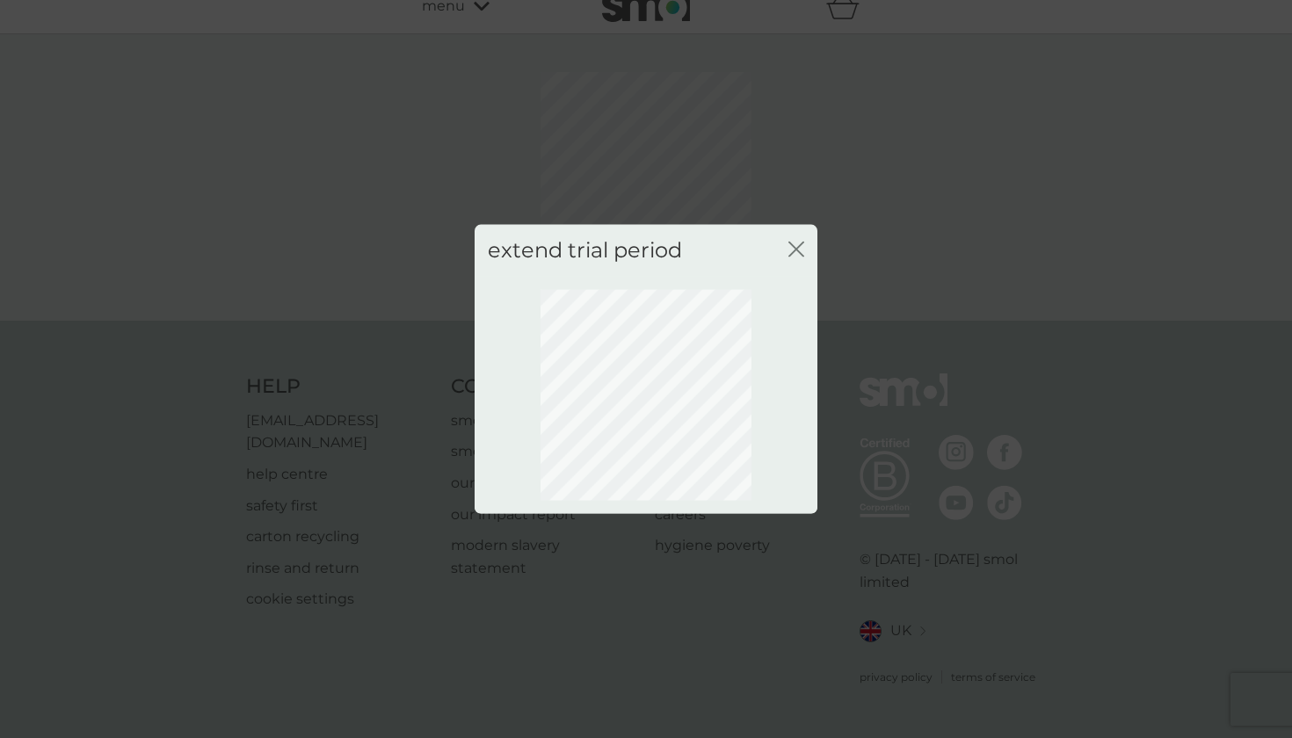
scroll to position [0, 0]
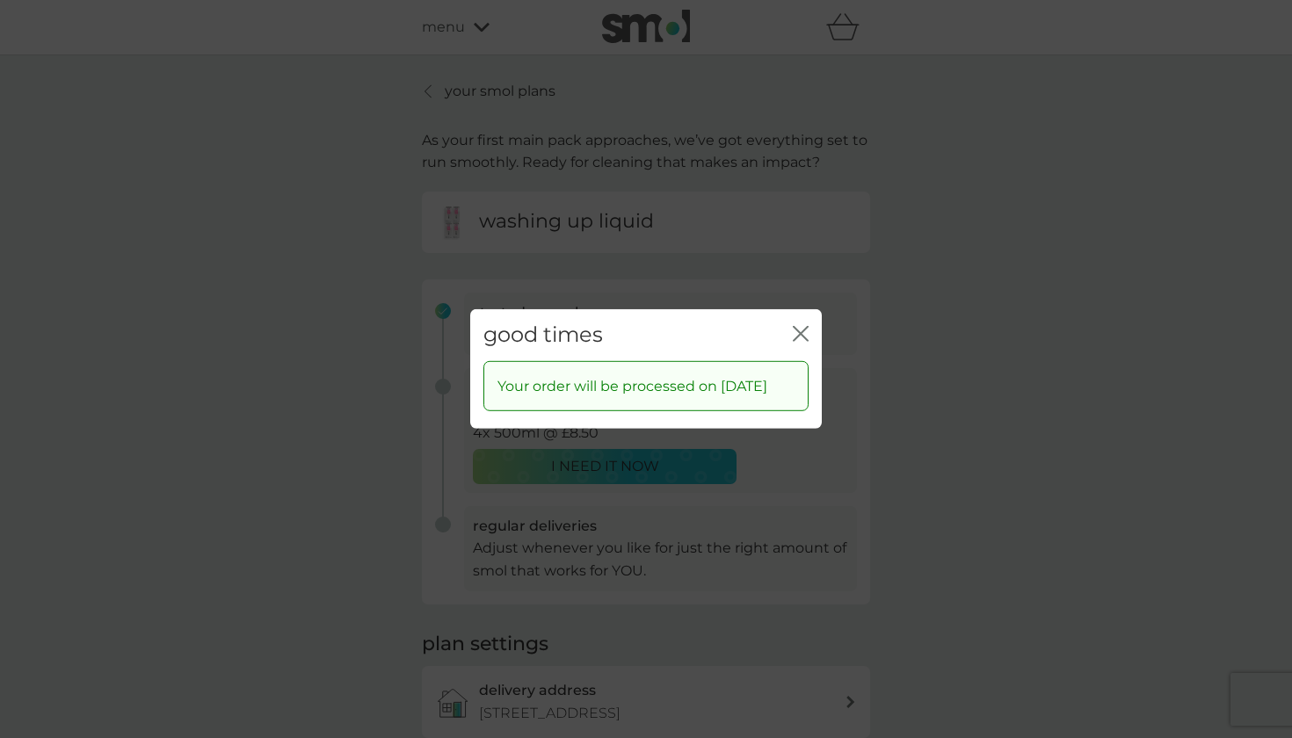
click at [801, 327] on icon "close" at bounding box center [803, 334] width 7 height 14
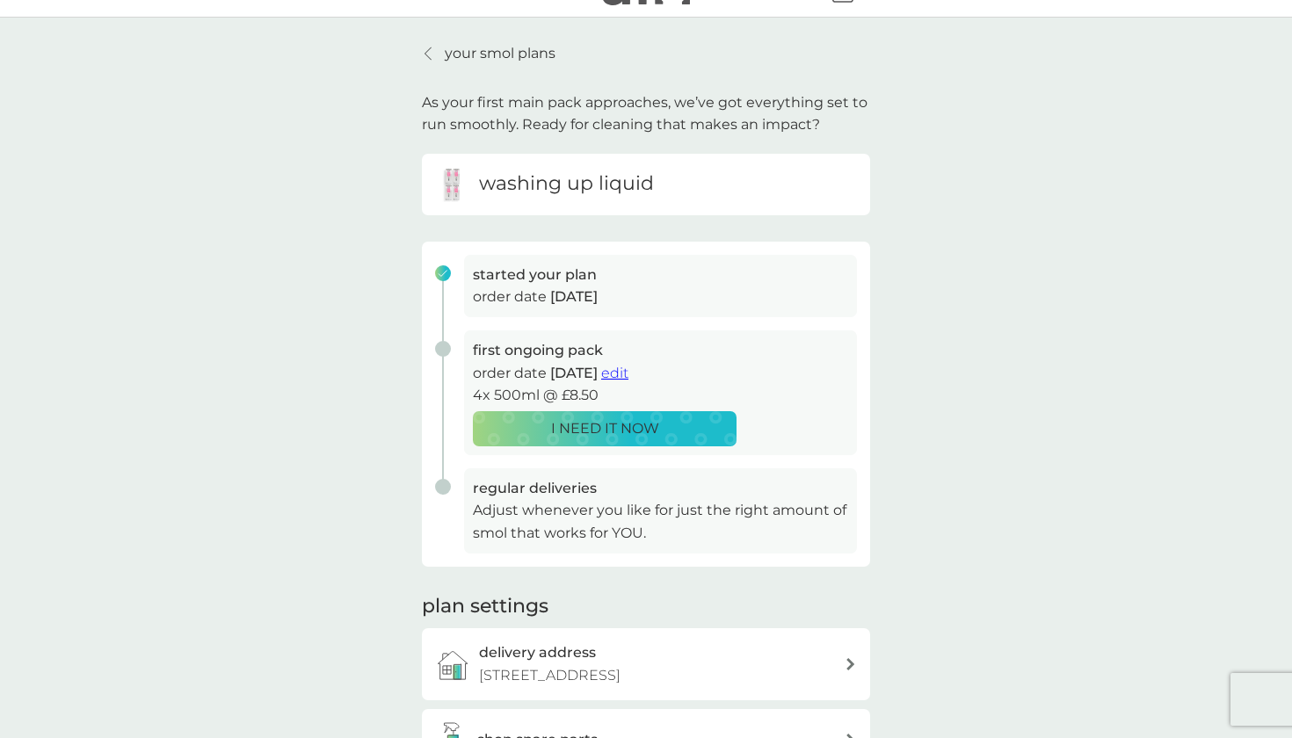
scroll to position [61, 0]
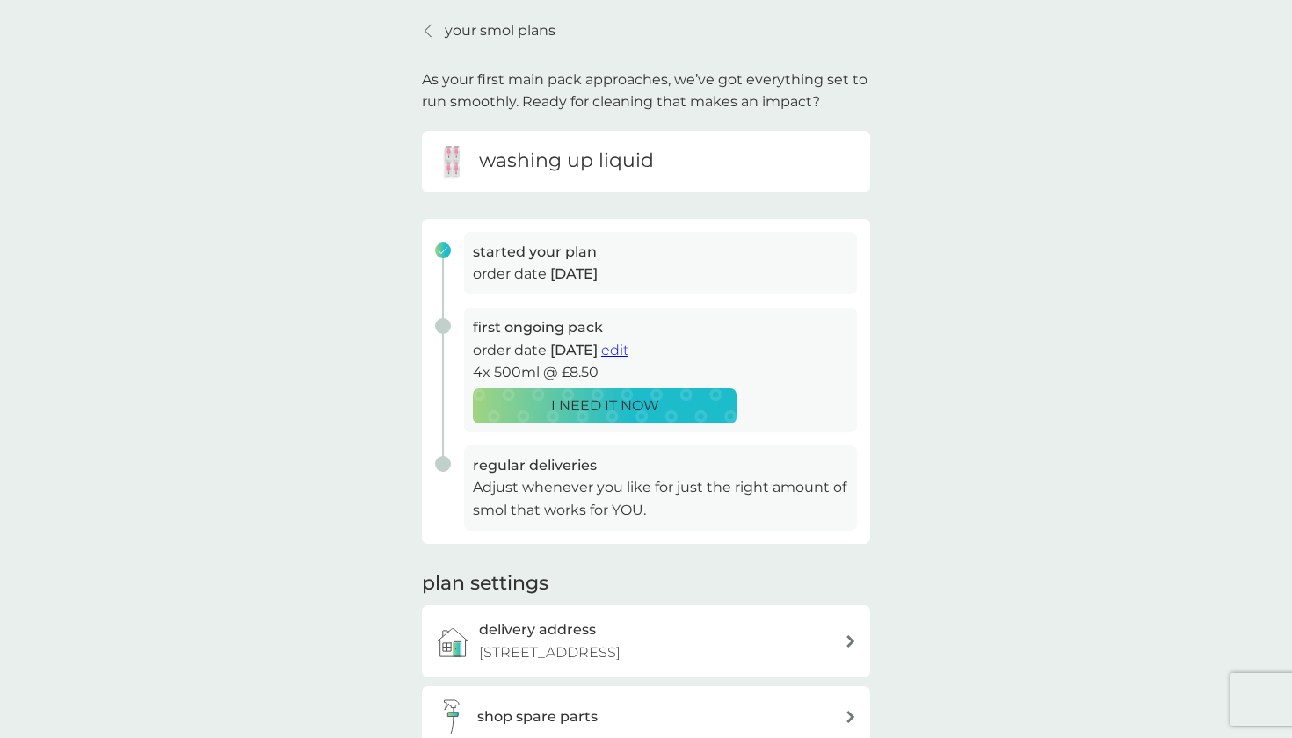
click at [592, 480] on p "Adjust whenever you like for just the right amount of smol that works for YOU." at bounding box center [660, 498] width 375 height 45
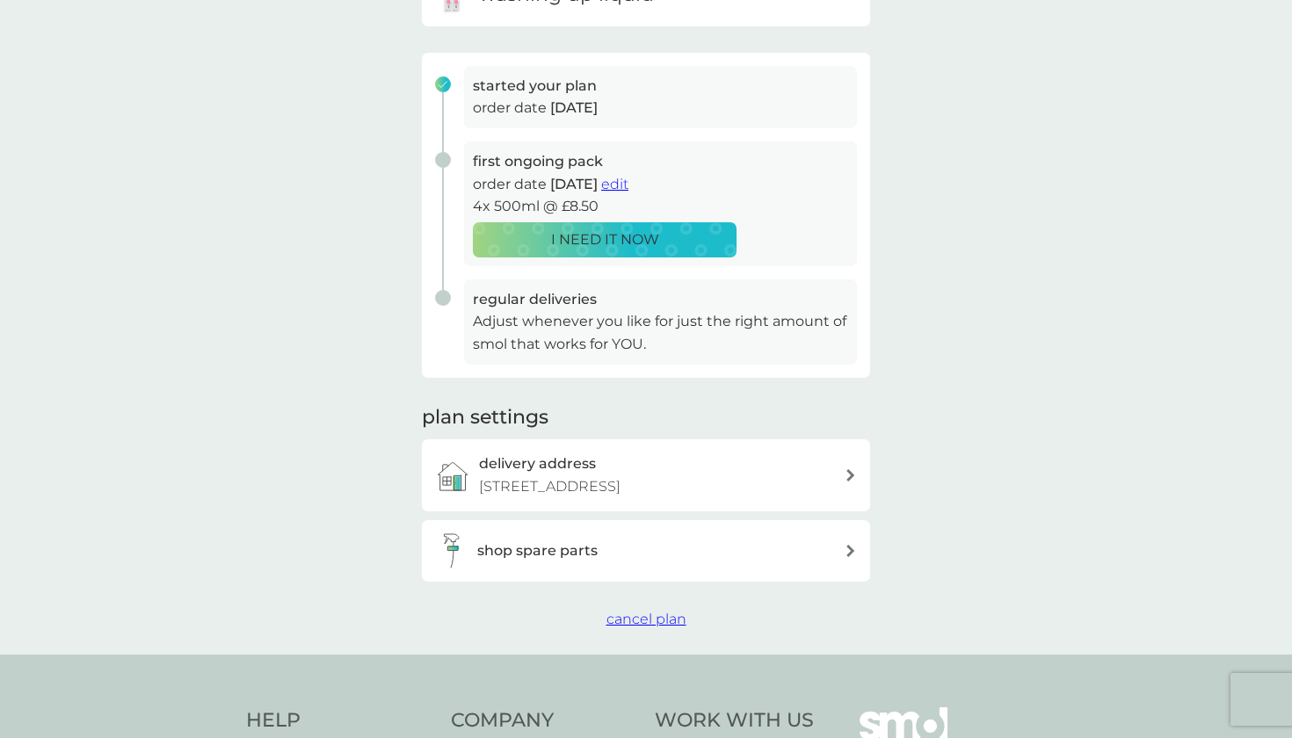
scroll to position [228, 0]
